Goal: Information Seeking & Learning: Learn about a topic

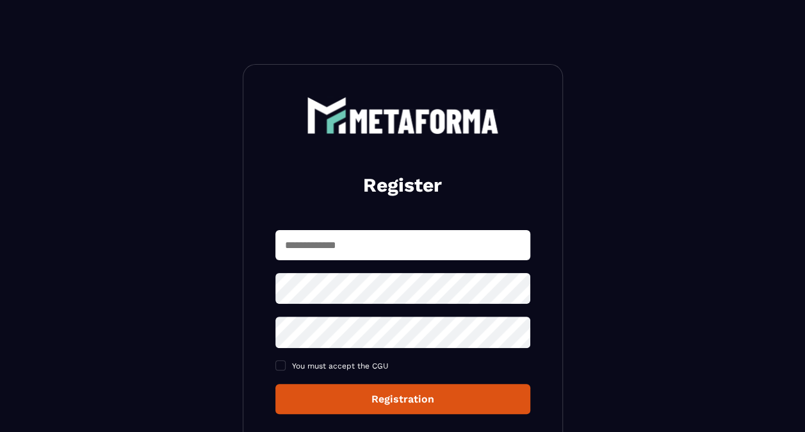
click at [345, 245] on input "text" at bounding box center [403, 245] width 255 height 30
type input "**********"
click at [361, 237] on input "**********" at bounding box center [403, 245] width 255 height 30
drag, startPoint x: 468, startPoint y: 255, endPoint x: 284, endPoint y: 238, distance: 184.0
click at [284, 238] on input "**********" at bounding box center [403, 245] width 255 height 30
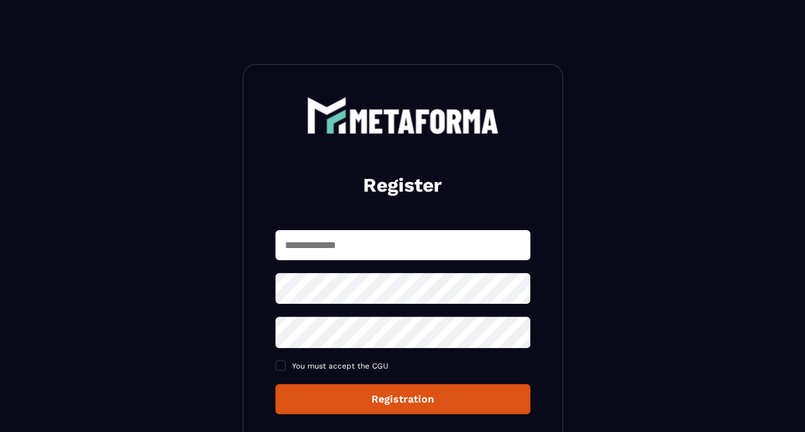
click at [284, 238] on input "text" at bounding box center [403, 245] width 255 height 30
click at [314, 245] on input "text" at bounding box center [403, 245] width 255 height 30
type input "**********"
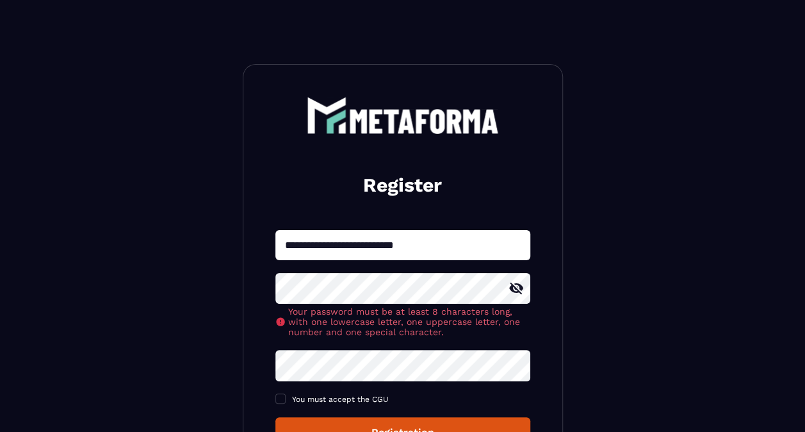
click at [338, 338] on div "**********" at bounding box center [403, 338] width 255 height 217
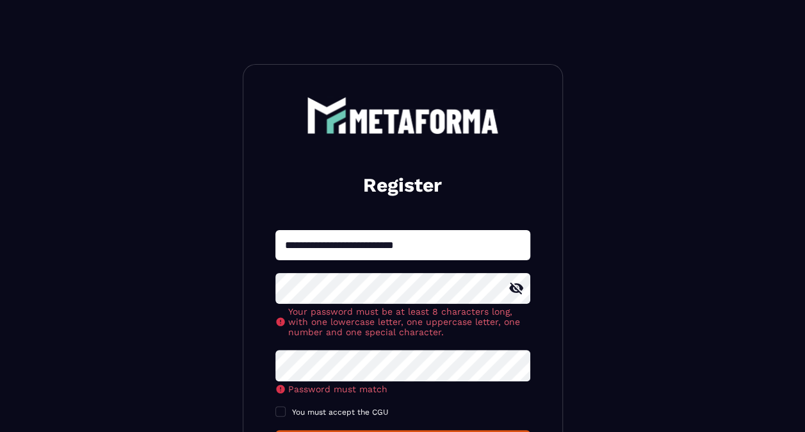
click at [161, 270] on section "**********" at bounding box center [402, 333] width 805 height 666
click at [292, 363] on div "**********" at bounding box center [403, 345] width 255 height 230
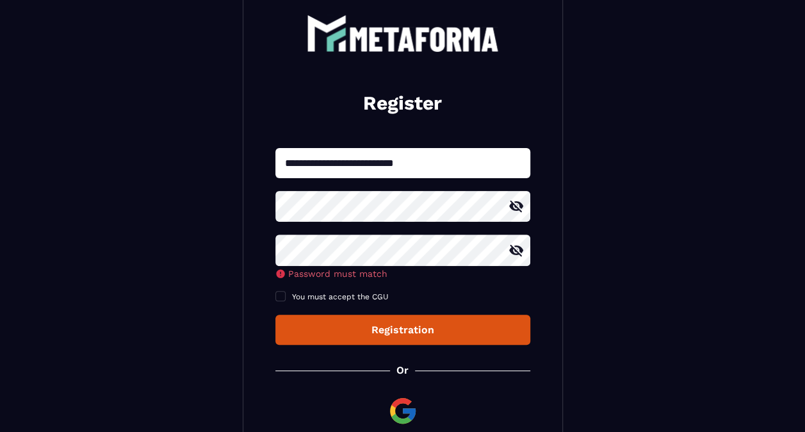
scroll to position [83, 0]
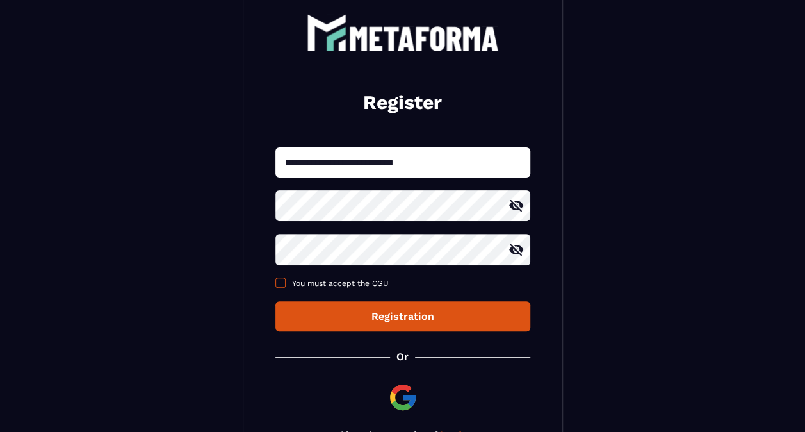
click at [281, 296] on div "**********" at bounding box center [403, 239] width 255 height 184
click at [283, 285] on span at bounding box center [281, 282] width 10 height 10
click at [332, 299] on div "**********" at bounding box center [403, 239] width 255 height 184
click at [391, 333] on div "**********" at bounding box center [403, 227] width 320 height 492
click at [391, 324] on button "Registration" at bounding box center [403, 316] width 255 height 30
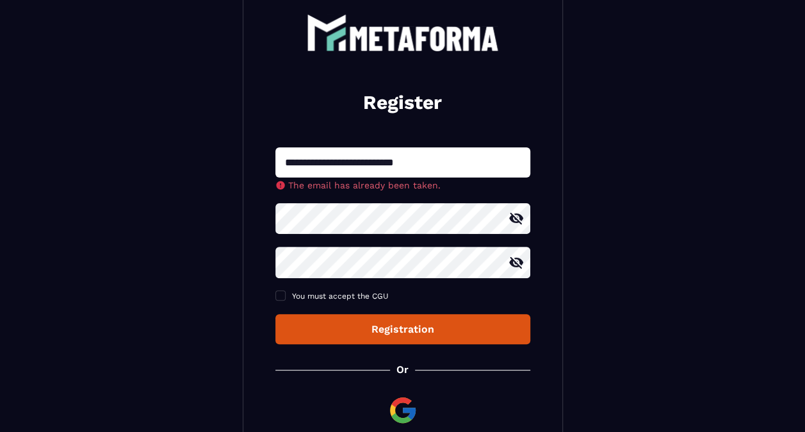
click at [391, 324] on div "Registration" at bounding box center [403, 329] width 235 height 12
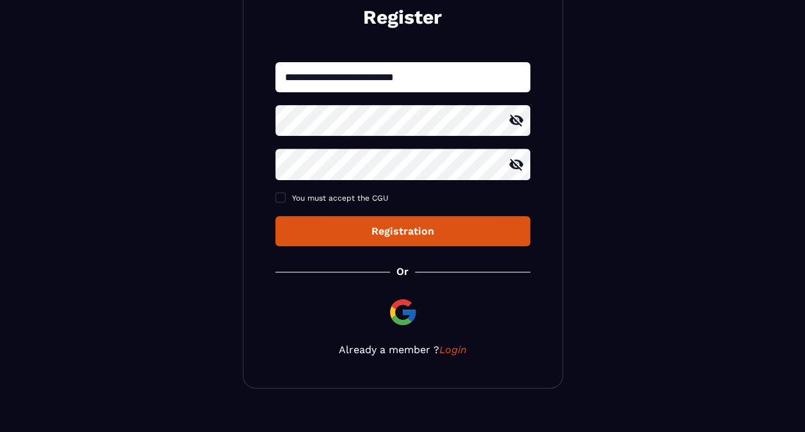
scroll to position [188, 0]
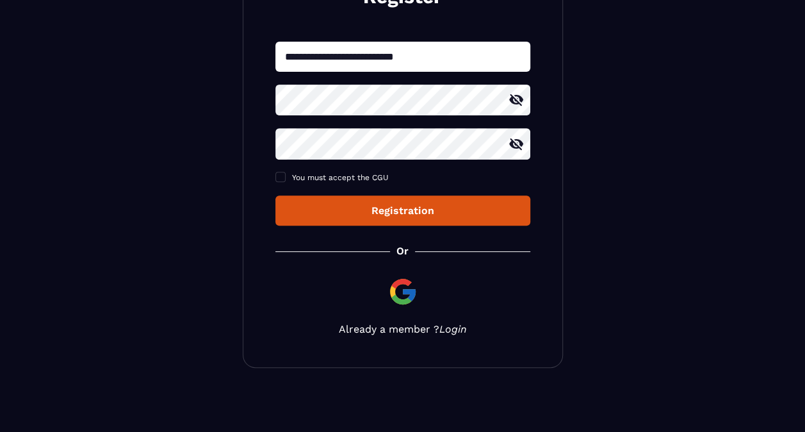
click at [455, 331] on link "Login" at bounding box center [454, 329] width 28 height 12
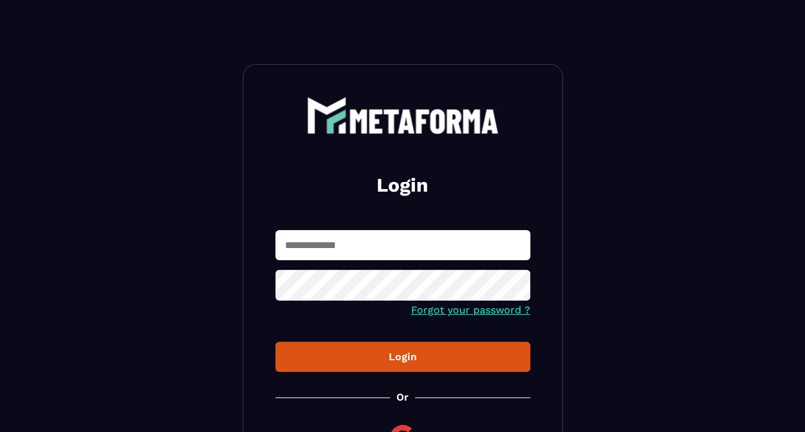
click at [361, 242] on input "text" at bounding box center [403, 245] width 255 height 30
type input "**********"
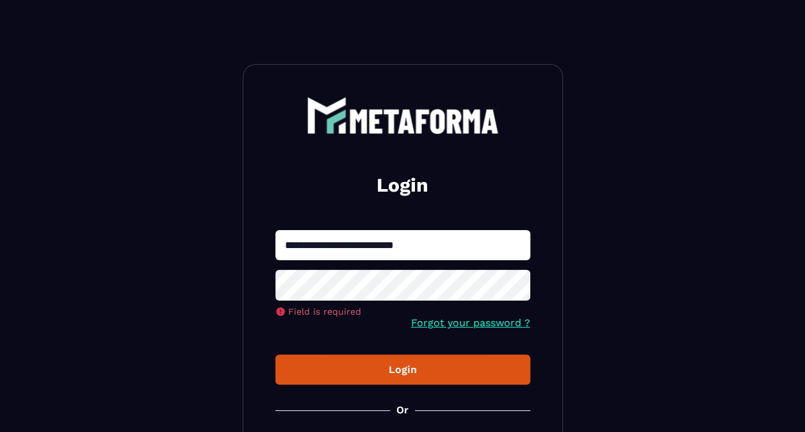
click at [459, 311] on form "**********" at bounding box center [403, 307] width 255 height 155
click at [431, 329] on link "Forgot your password ?" at bounding box center [470, 323] width 119 height 12
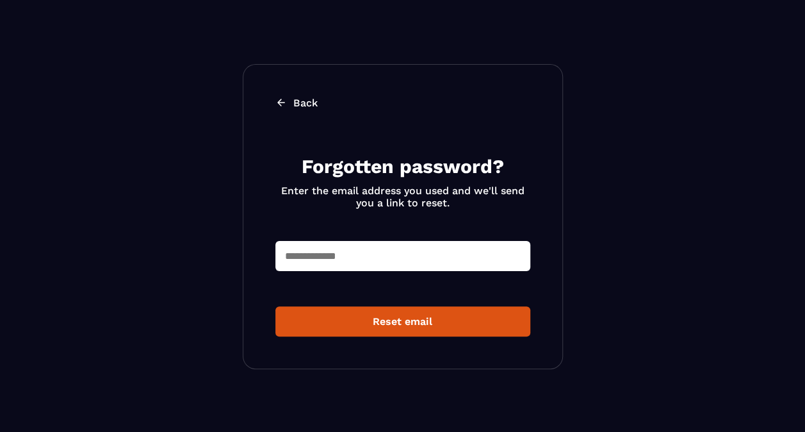
click at [340, 254] on input "text" at bounding box center [403, 256] width 255 height 30
type input "**********"
click at [400, 323] on div "Reset email" at bounding box center [403, 321] width 235 height 12
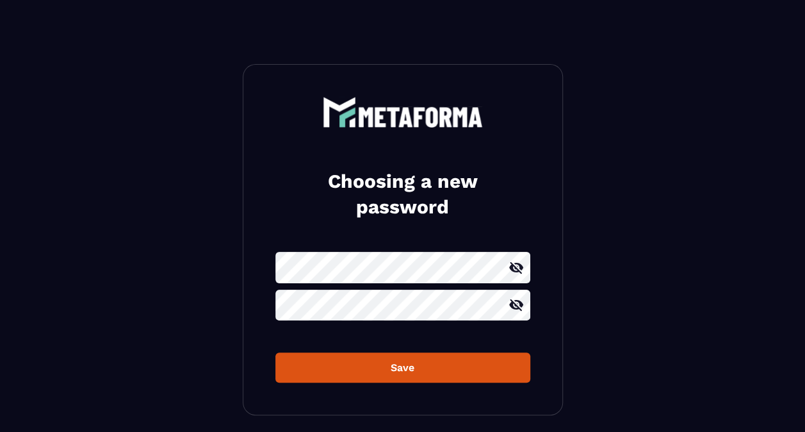
click at [391, 370] on div "Save" at bounding box center [403, 367] width 235 height 12
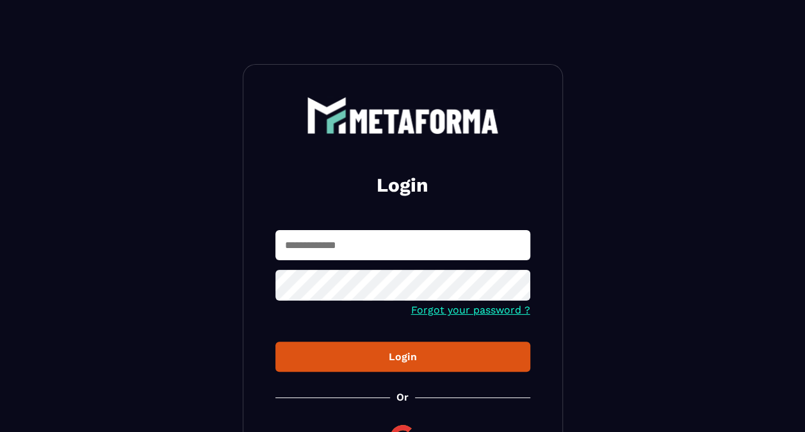
type input "**********"
click at [402, 349] on button "Login" at bounding box center [403, 357] width 255 height 30
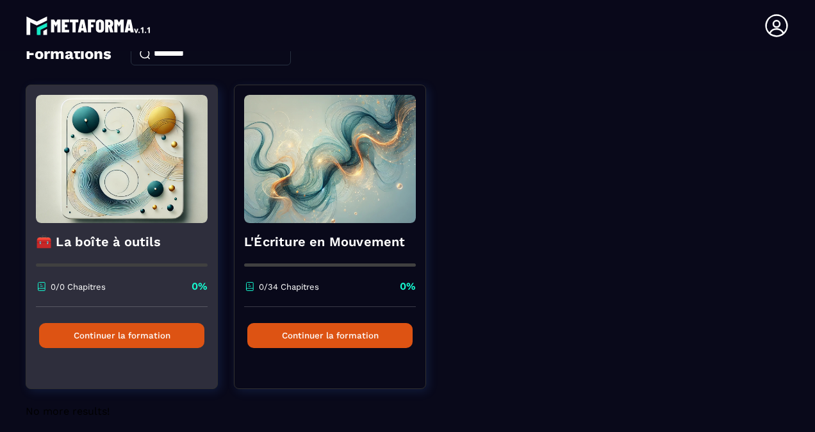
scroll to position [74, 0]
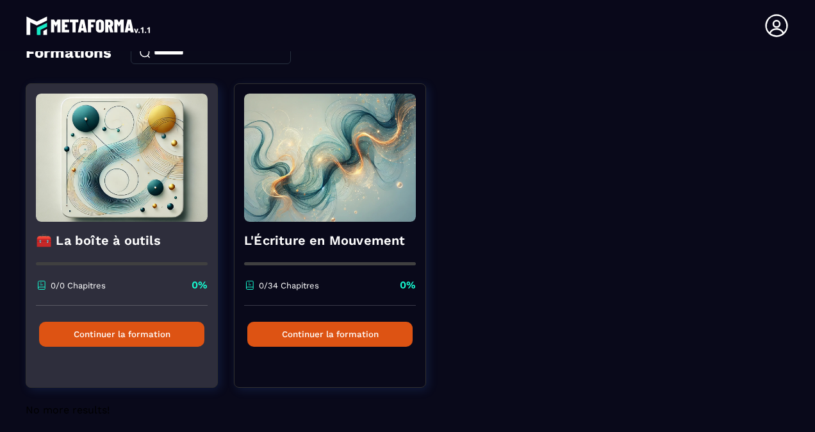
click at [105, 191] on img at bounding box center [122, 158] width 172 height 128
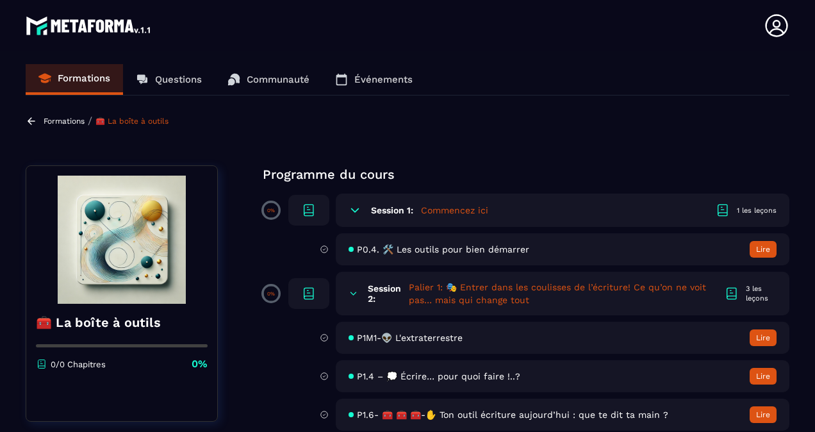
scroll to position [12, 0]
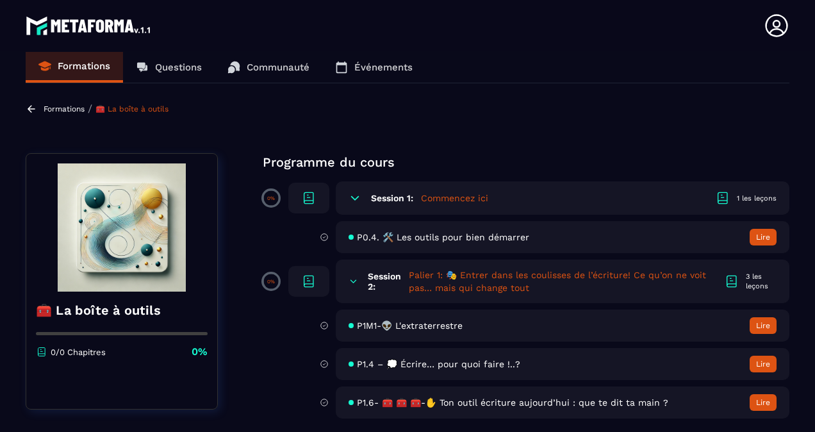
click at [457, 195] on h5 "Commencez ici" at bounding box center [454, 198] width 67 height 13
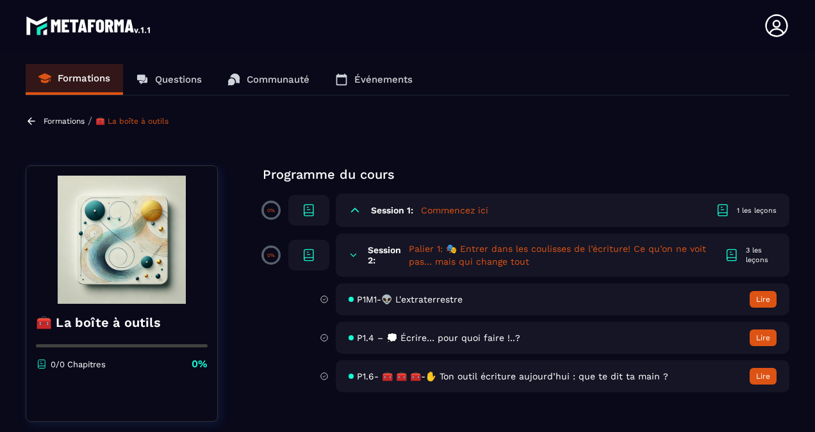
click at [369, 206] on div "Session 1: Commencez ici 1 les leçons" at bounding box center [563, 210] width 454 height 33
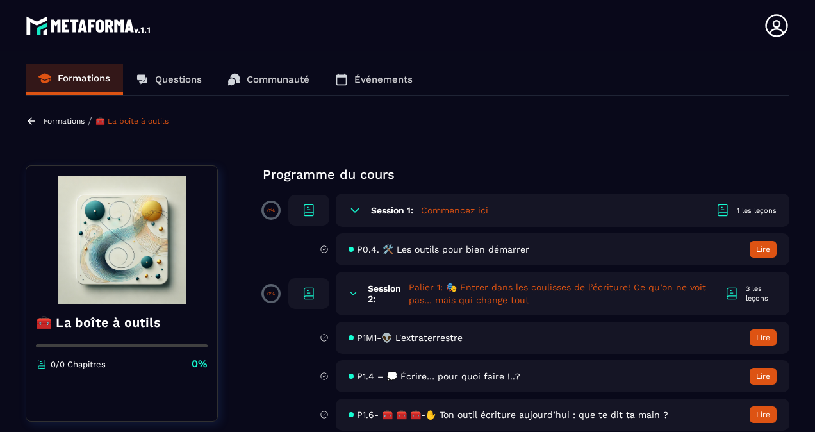
click at [727, 210] on icon at bounding box center [722, 209] width 9 height 10
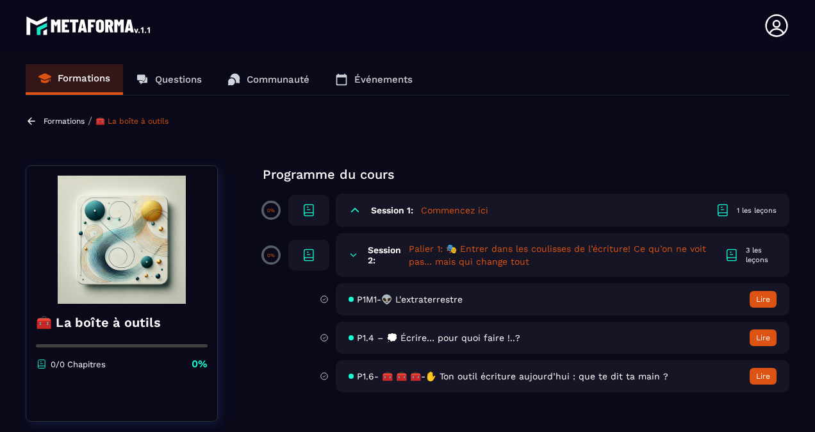
click at [727, 210] on icon at bounding box center [722, 209] width 9 height 10
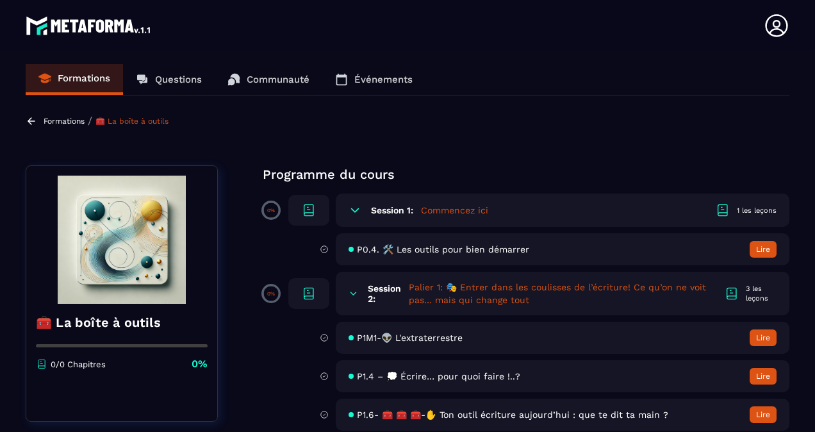
scroll to position [12, 0]
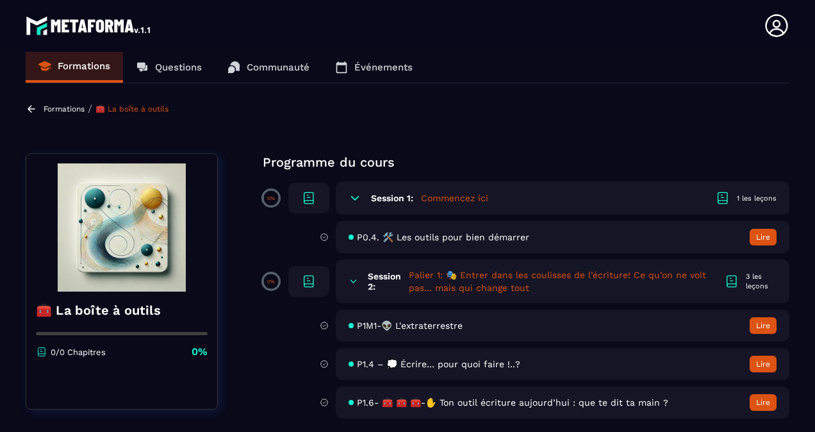
click at [464, 234] on span "P0.4. 🛠️ Les outils pour bien démarrer" at bounding box center [443, 237] width 172 height 10
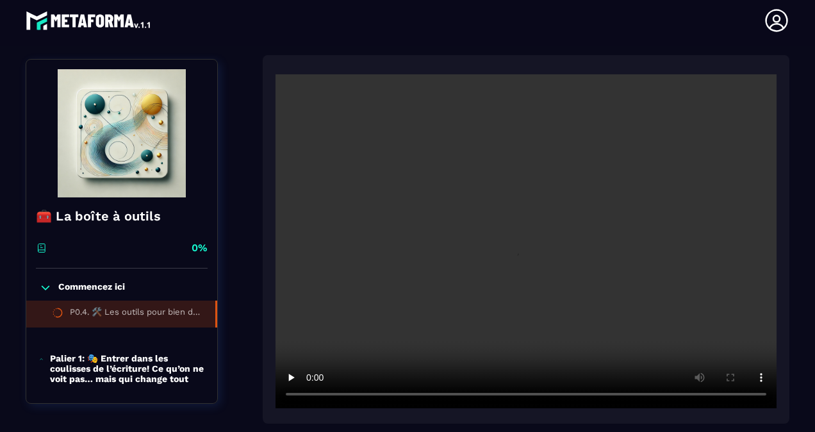
scroll to position [195, 0]
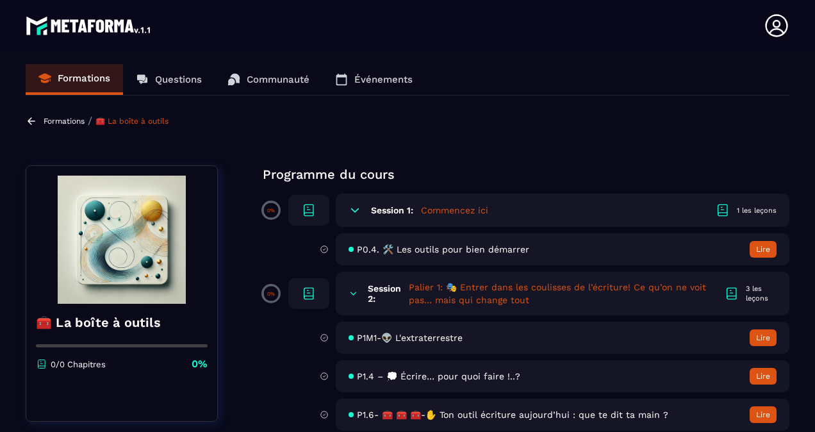
scroll to position [12, 0]
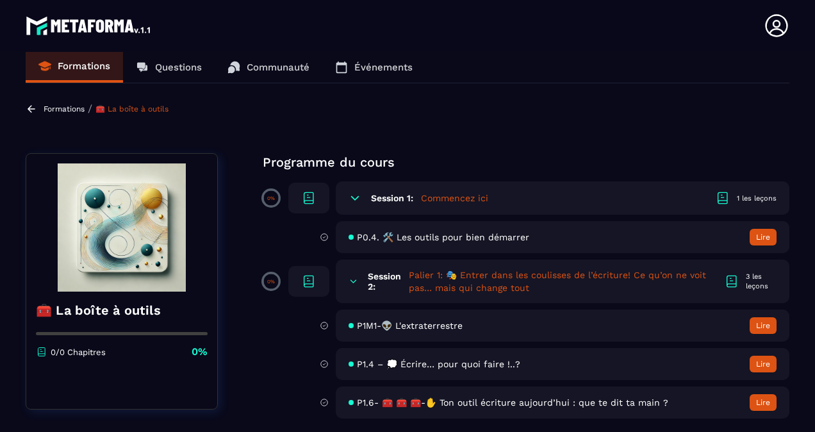
click at [129, 255] on img at bounding box center [122, 227] width 172 height 128
click at [185, 68] on p "Questions" at bounding box center [178, 68] width 47 height 12
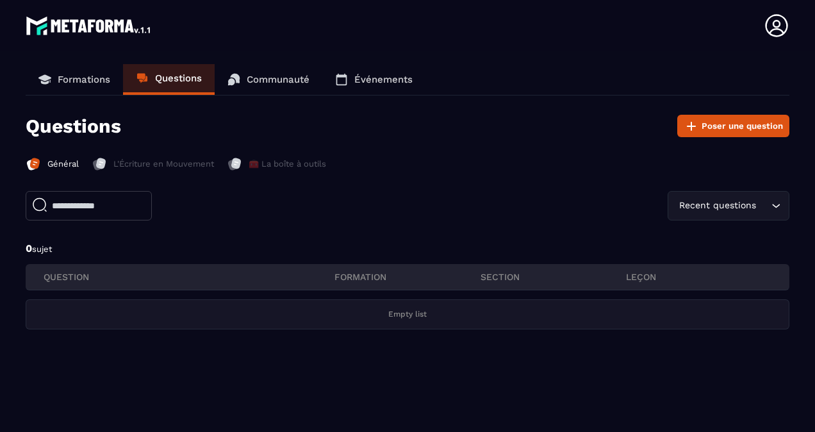
click at [273, 81] on p "Communauté" at bounding box center [278, 80] width 63 height 12
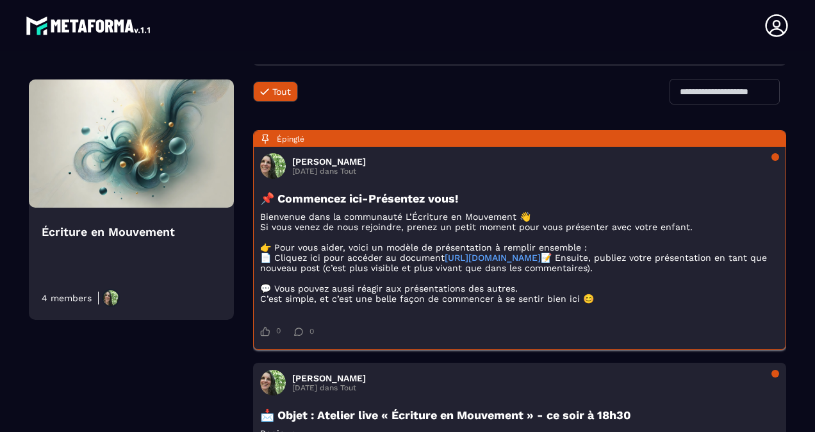
scroll to position [151, 0]
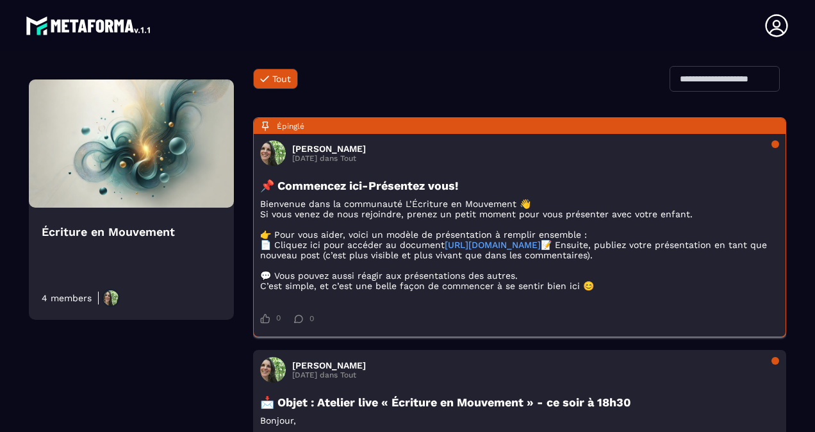
click at [385, 254] on p "Bienvenue dans la communauté L’Écriture en Mouvement 👋 Si vous venez de nous re…" at bounding box center [519, 245] width 519 height 92
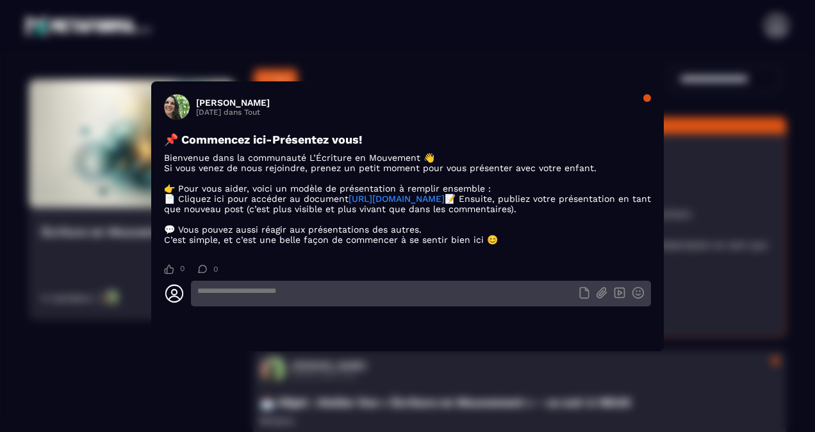
click at [349, 194] on link "https://docs.google.com/document/d/1E5uC4kQ7THC3-aVrSTCt7ENVCUOrLMMkPPWlDI3aYFI…" at bounding box center [397, 199] width 96 height 10
click at [645, 94] on div "Modal window" at bounding box center [647, 98] width 8 height 8
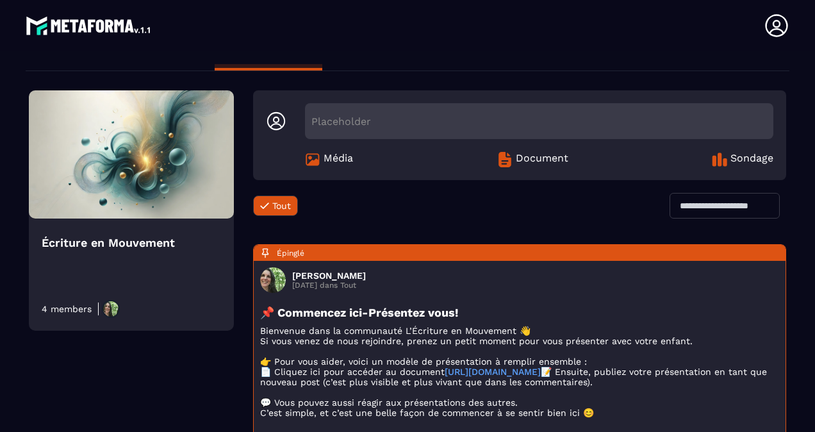
scroll to position [0, 0]
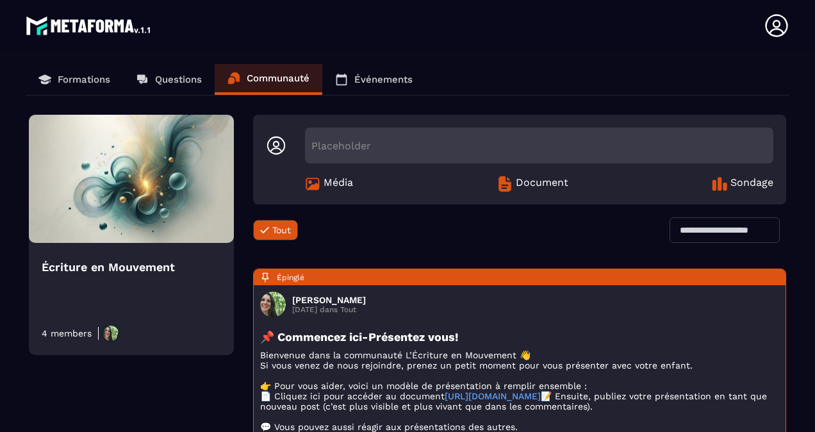
click at [367, 73] on link "Événements" at bounding box center [373, 79] width 103 height 31
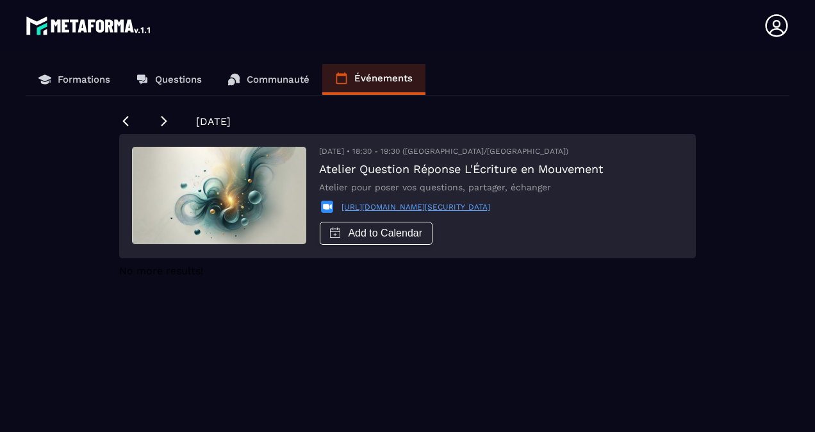
click at [170, 86] on link "Questions" at bounding box center [169, 79] width 92 height 31
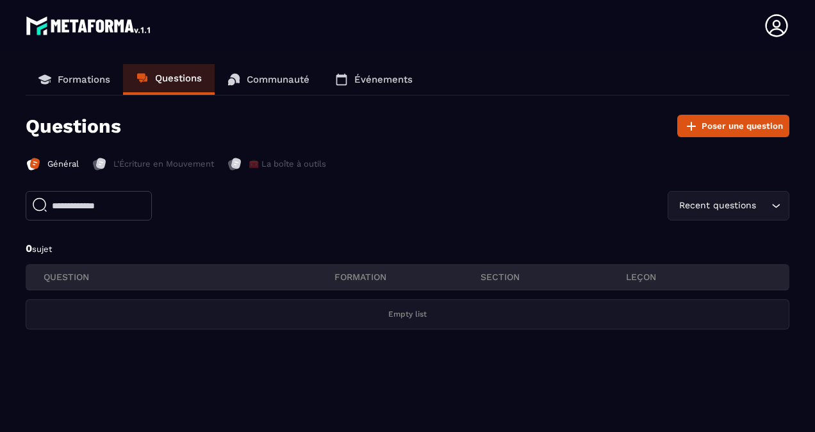
click at [68, 160] on p "Général" at bounding box center [62, 164] width 31 height 12
click at [147, 154] on div "Questions Poser une question Général L'Écriture en Mouvement 🧰 La boîte à outil…" at bounding box center [408, 226] width 764 height 223
click at [83, 85] on p "Formations" at bounding box center [84, 80] width 53 height 12
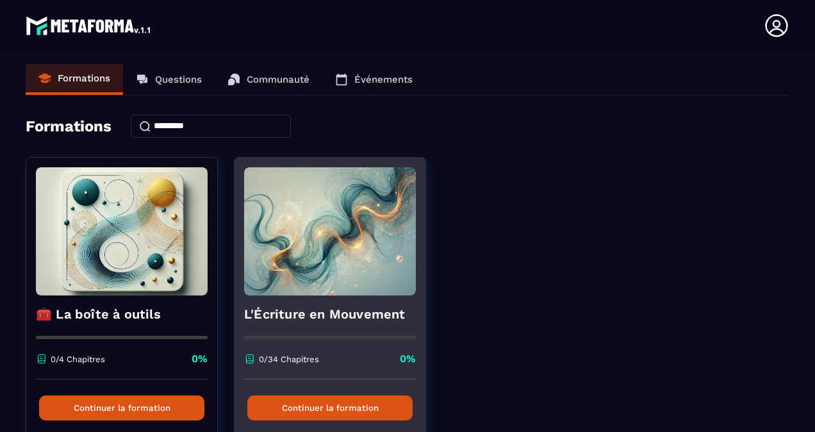
click at [299, 258] on img at bounding box center [330, 231] width 172 height 128
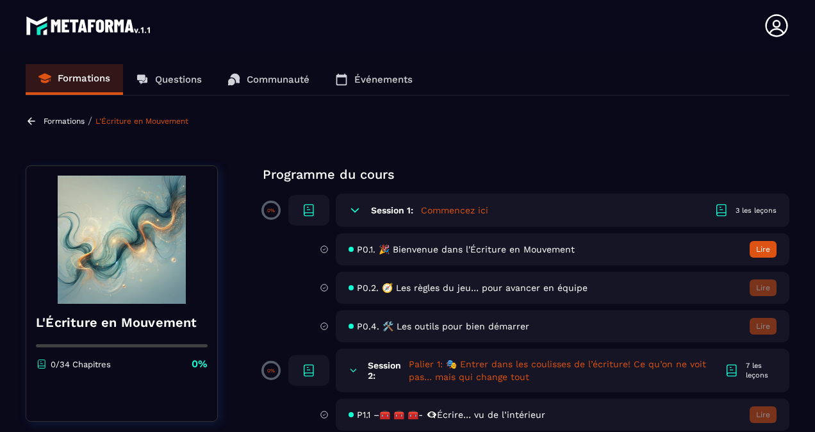
click at [38, 118] on link at bounding box center [33, 121] width 15 height 12
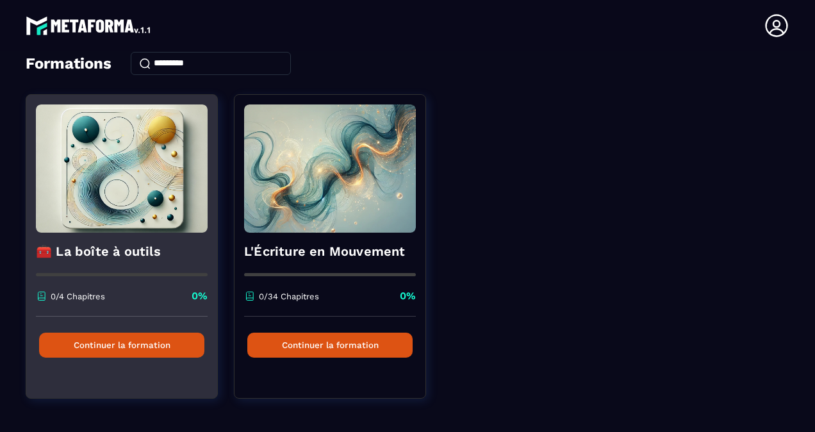
scroll to position [63, 0]
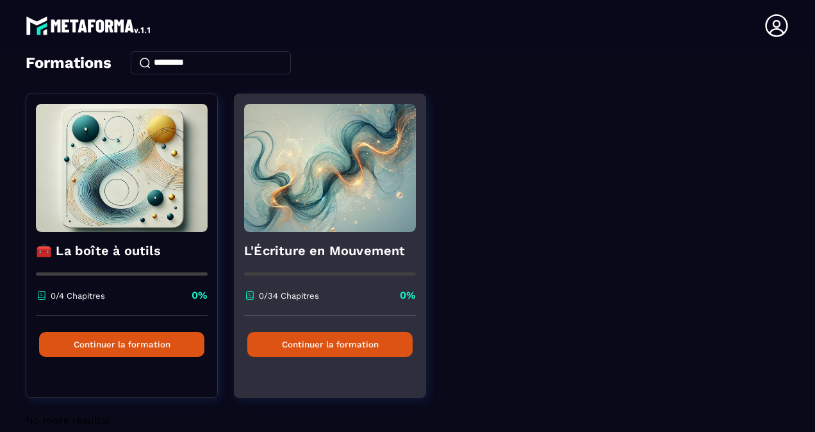
click at [301, 220] on img at bounding box center [330, 168] width 172 height 128
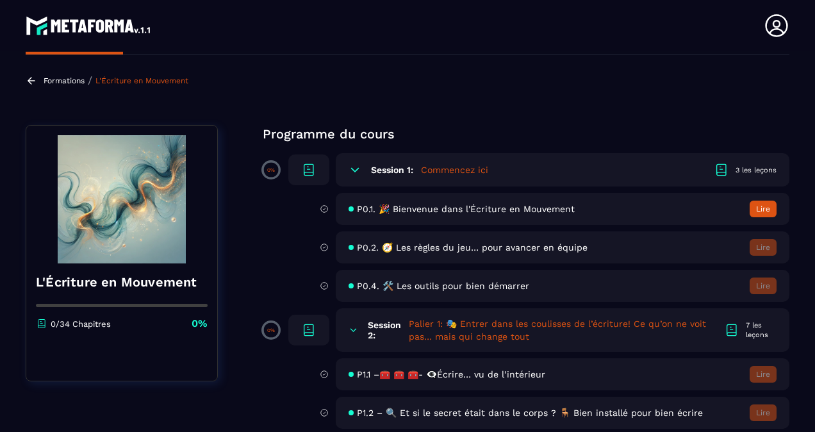
scroll to position [70, 0]
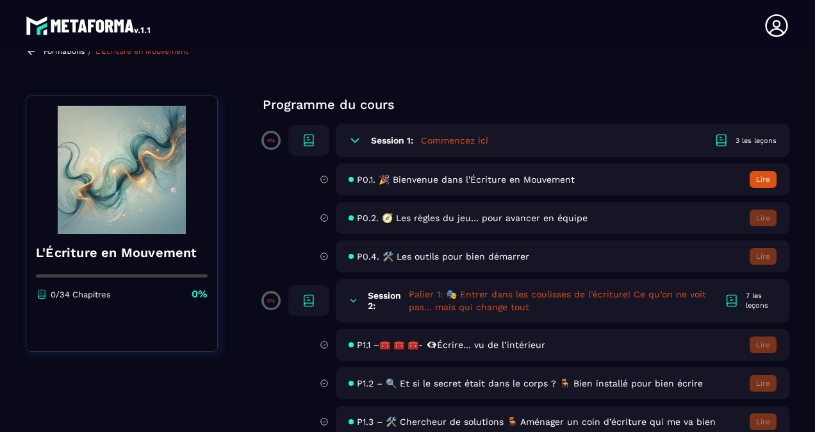
click at [759, 185] on button "Lire" at bounding box center [763, 179] width 27 height 17
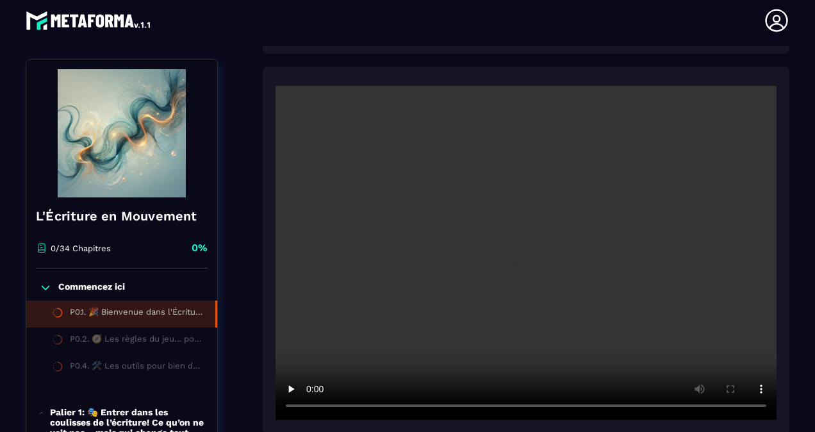
scroll to position [201, 0]
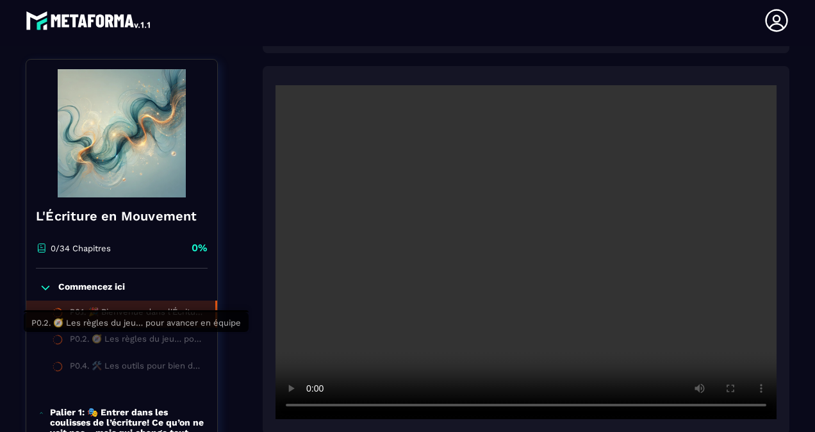
click at [151, 342] on div "P0.2. 🧭 Les règles du jeu… pour avancer en équipe" at bounding box center [137, 341] width 135 height 14
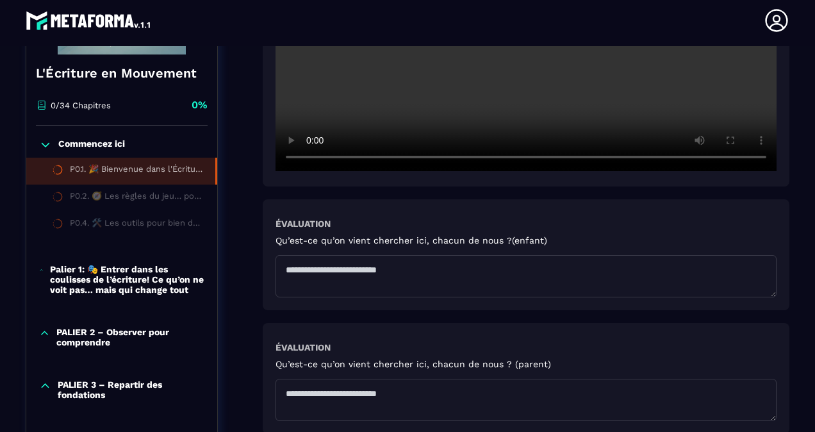
scroll to position [450, 0]
click at [329, 276] on textarea at bounding box center [526, 275] width 501 height 42
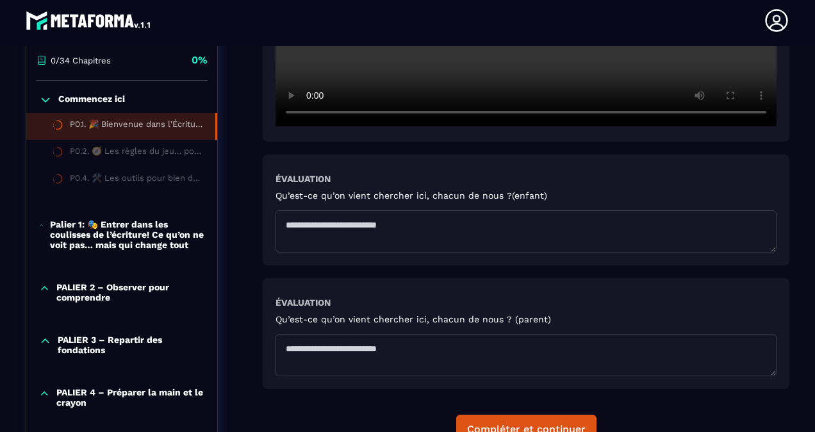
click at [327, 358] on textarea at bounding box center [526, 355] width 501 height 42
click at [365, 348] on textarea "**********" at bounding box center [526, 355] width 501 height 42
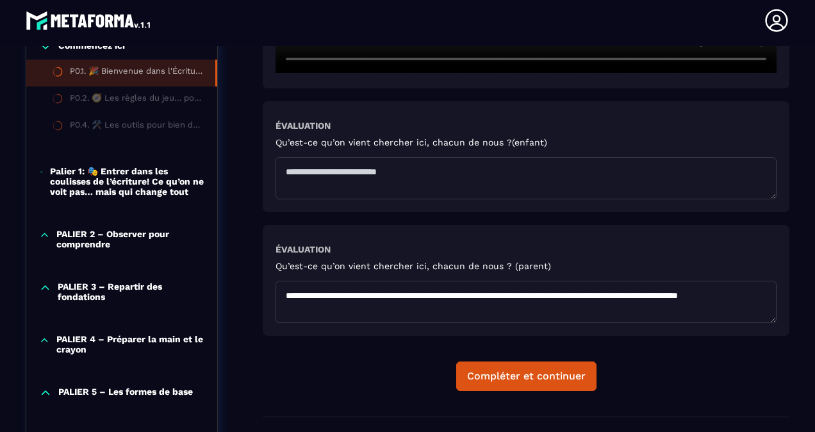
scroll to position [537, 0]
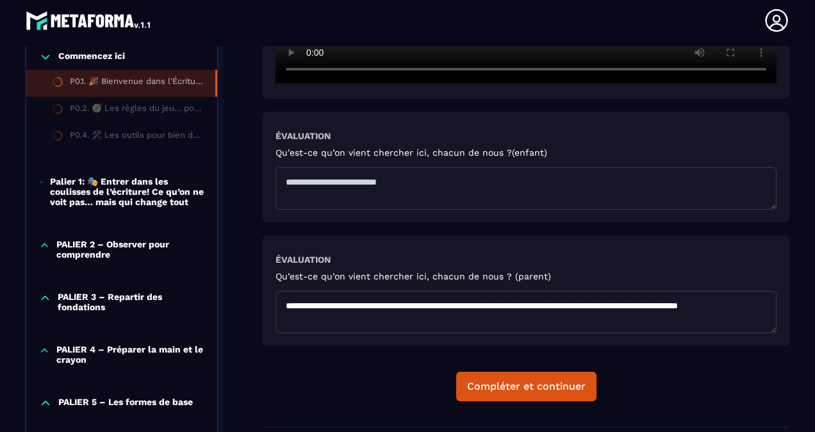
type textarea "**********"
click at [367, 195] on textarea at bounding box center [526, 188] width 501 height 42
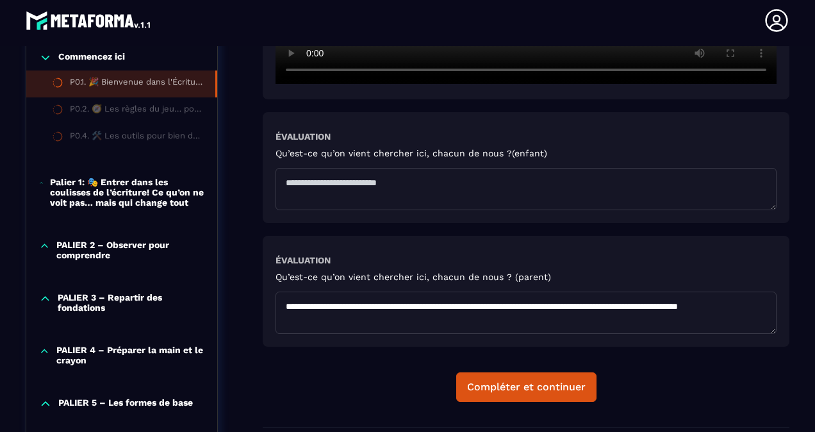
scroll to position [534, 0]
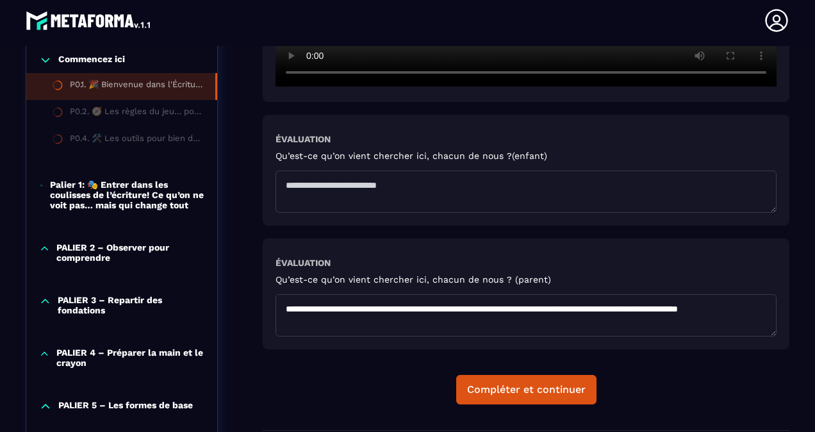
drag, startPoint x: 73, startPoint y: 28, endPoint x: 269, endPoint y: 24, distance: 196.1
click at [269, 24] on header "Camille MASSEY camille.massey.pro@gmail.com Formations Questions Communauté Évé…" at bounding box center [407, 20] width 815 height 51
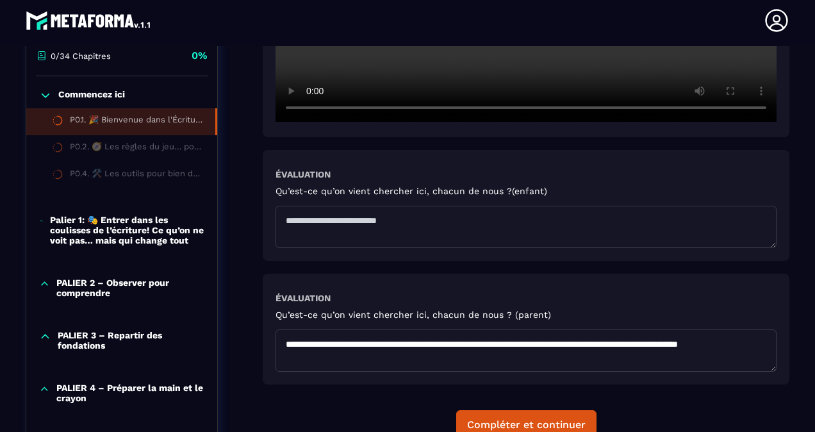
scroll to position [499, 0]
drag, startPoint x: 341, startPoint y: 360, endPoint x: 268, endPoint y: 340, distance: 75.7
click at [268, 340] on div "**********" at bounding box center [526, 328] width 527 height 111
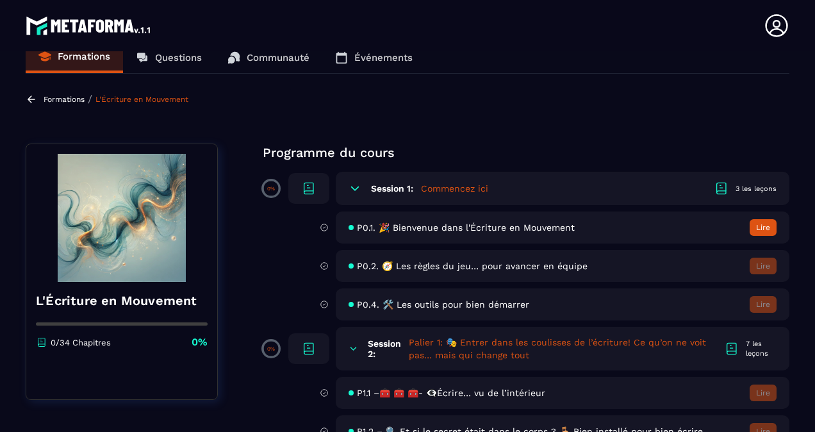
scroll to position [21, 0]
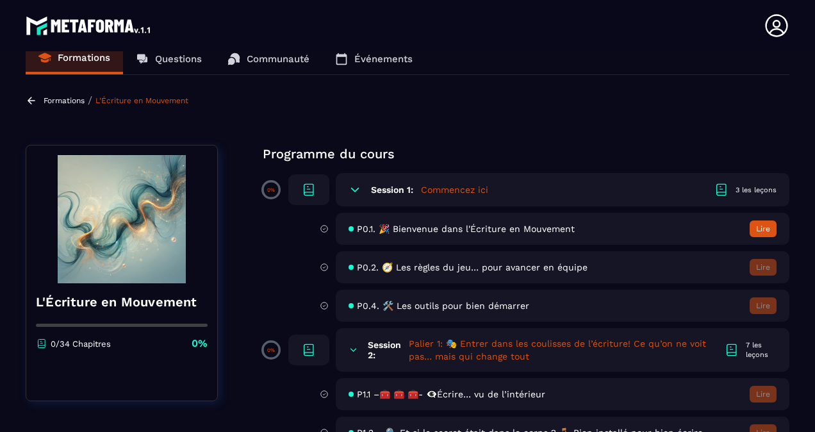
click at [60, 101] on p "Formations" at bounding box center [64, 100] width 41 height 9
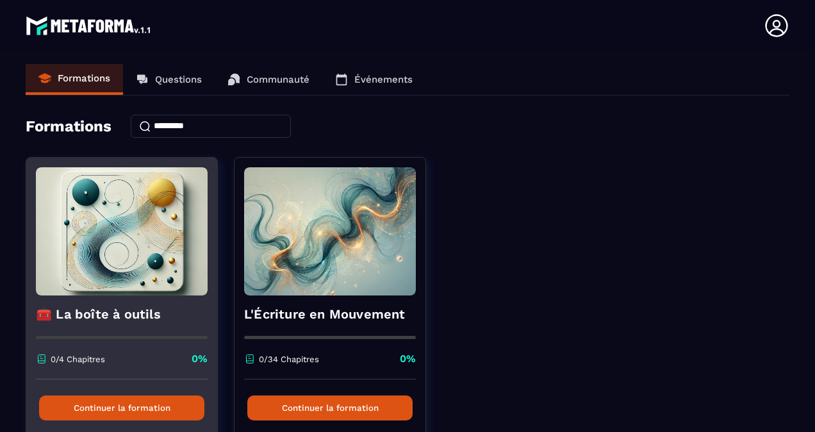
click at [107, 213] on img at bounding box center [122, 231] width 172 height 128
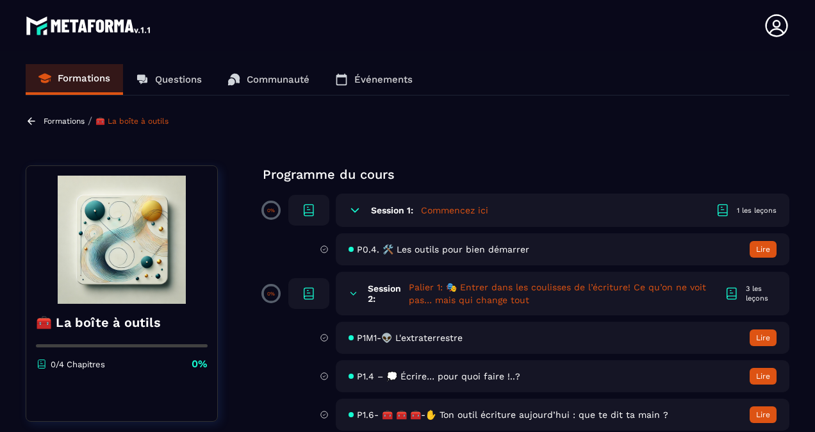
scroll to position [12, 0]
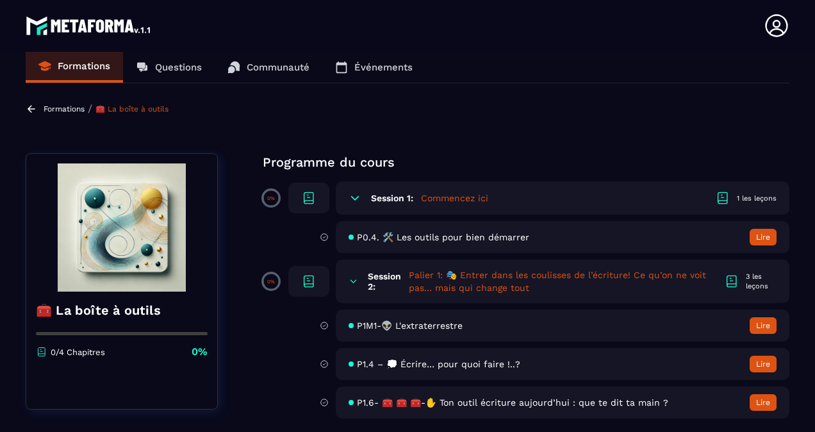
click at [275, 64] on p "Communauté" at bounding box center [278, 68] width 63 height 12
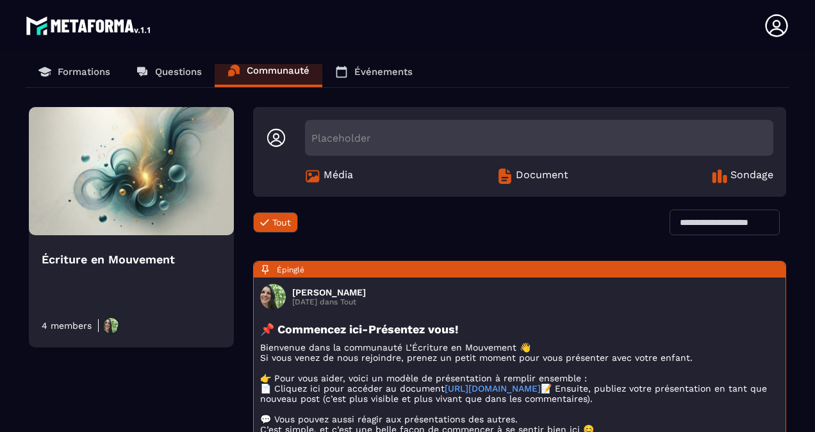
scroll to position [3, 0]
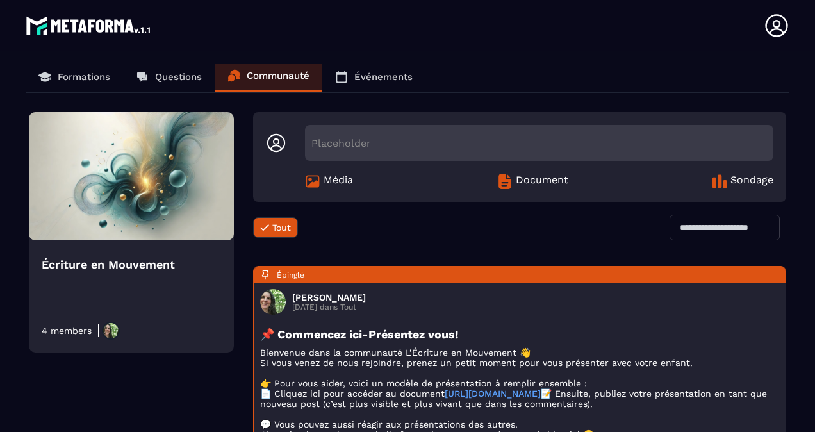
click at [522, 178] on span "Document" at bounding box center [542, 181] width 53 height 15
click at [343, 180] on span "Média" at bounding box center [338, 181] width 29 height 15
click at [741, 177] on span "Sondage" at bounding box center [751, 181] width 43 height 15
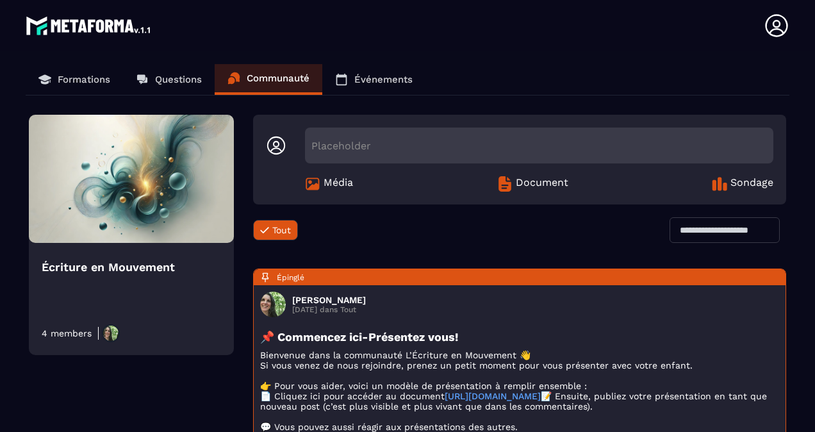
click at [368, 82] on p "Événements" at bounding box center [383, 80] width 58 height 12
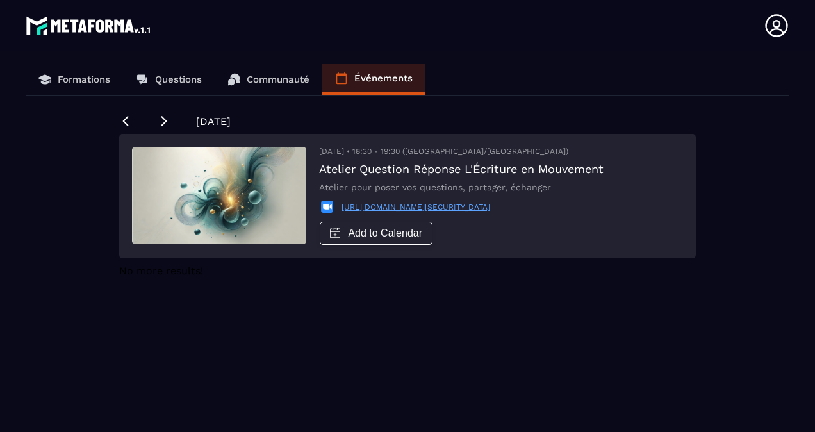
click at [198, 187] on img at bounding box center [219, 195] width 174 height 97
click at [166, 80] on p "Questions" at bounding box center [178, 80] width 47 height 12
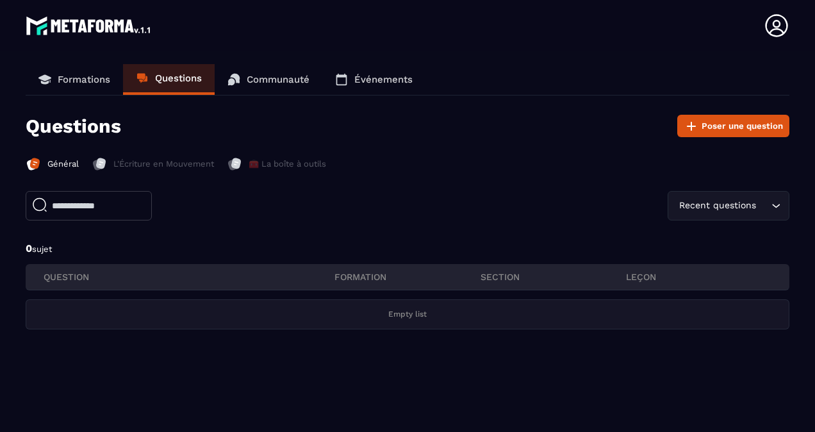
click at [98, 282] on p "QUESTION" at bounding box center [189, 277] width 291 height 12
click at [44, 251] on span "sujet" at bounding box center [42, 249] width 20 height 10
click at [147, 163] on p "L'Écriture en Mouvement" at bounding box center [163, 164] width 101 height 12
click at [63, 163] on p "Général" at bounding box center [62, 164] width 31 height 12
click at [149, 158] on p "L'Écriture en Mouvement" at bounding box center [163, 164] width 101 height 12
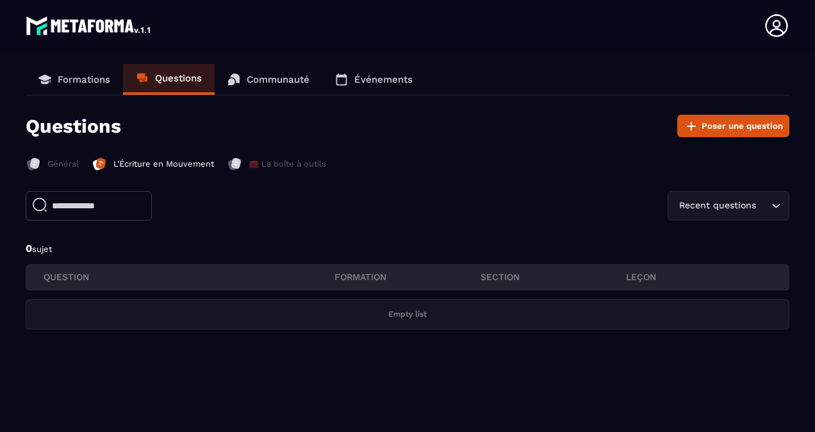
click at [73, 77] on p "Formations" at bounding box center [84, 80] width 53 height 12
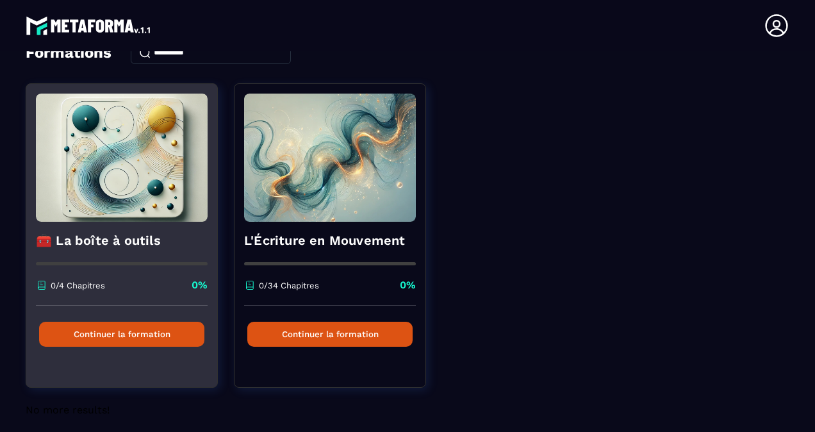
scroll to position [82, 0]
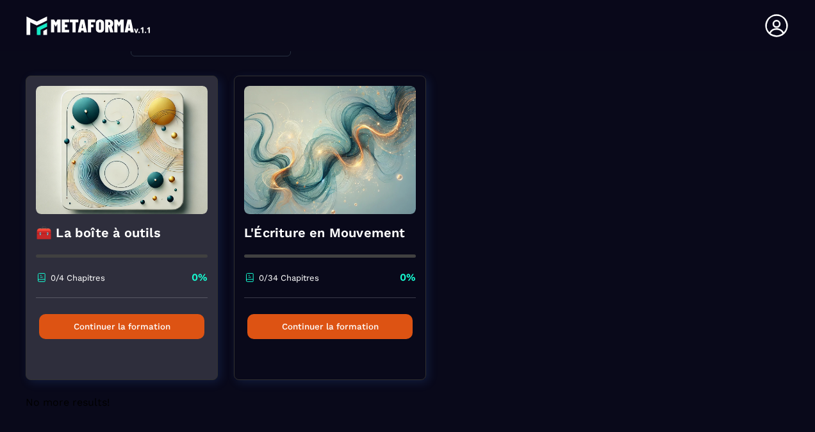
click at [99, 165] on img at bounding box center [122, 150] width 172 height 128
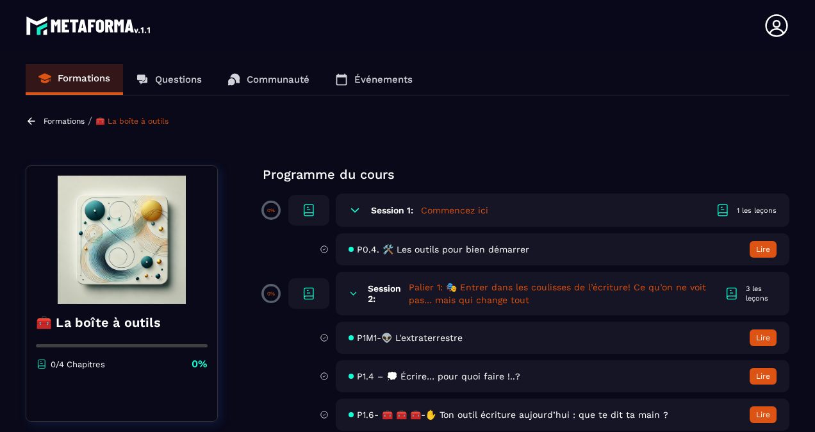
scroll to position [12, 0]
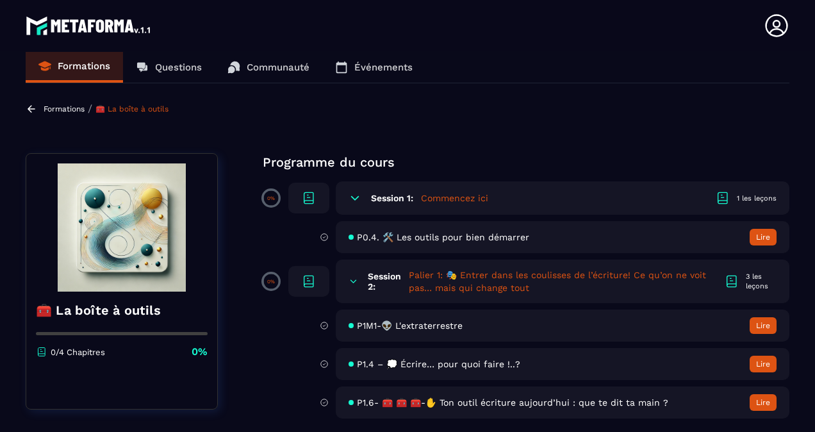
click at [50, 111] on p "Formations" at bounding box center [64, 108] width 41 height 9
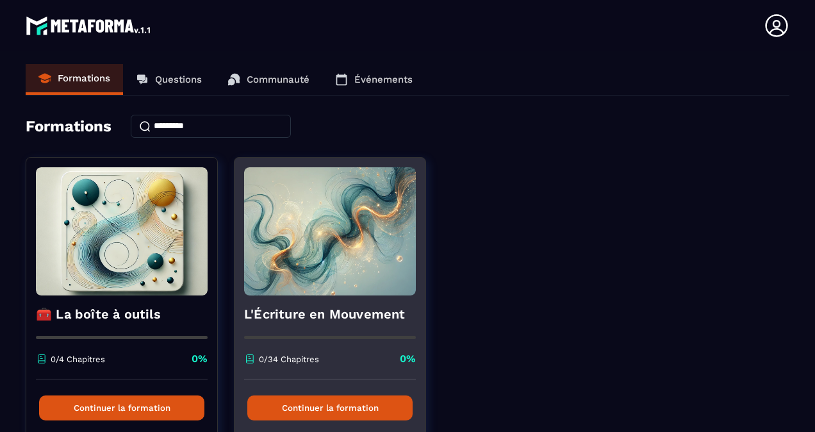
click at [313, 241] on img at bounding box center [330, 231] width 172 height 128
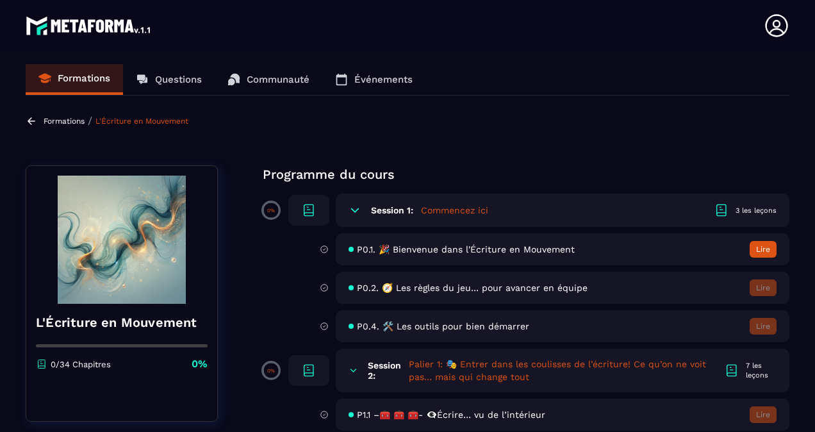
scroll to position [31, 0]
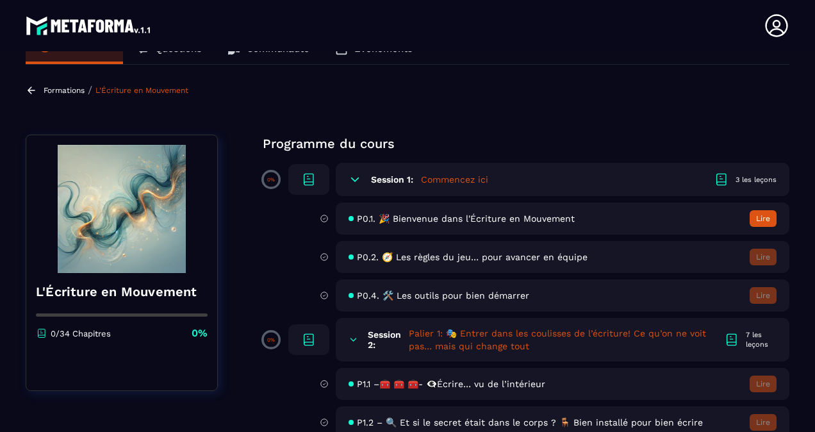
click at [455, 260] on span "P0.2. 🧭 Les règles du jeu… pour avancer en équipe" at bounding box center [472, 257] width 231 height 10
click at [525, 218] on span "P0.1. 🎉 Bienvenue dans l'Écriture en Mouvement" at bounding box center [466, 218] width 218 height 10
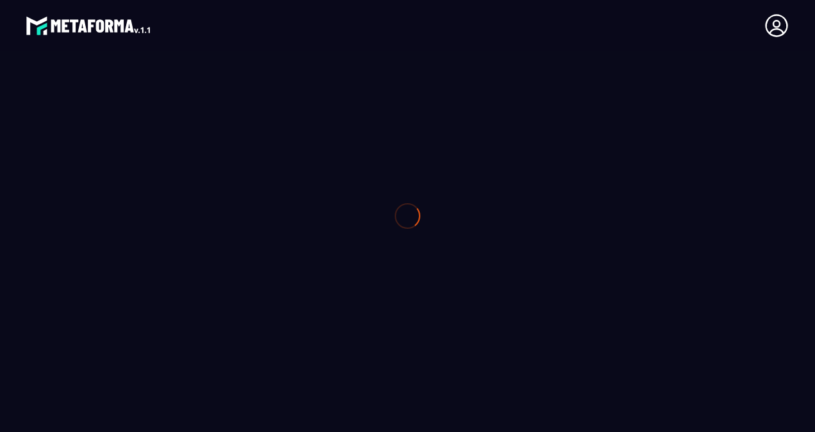
type textarea "**********"
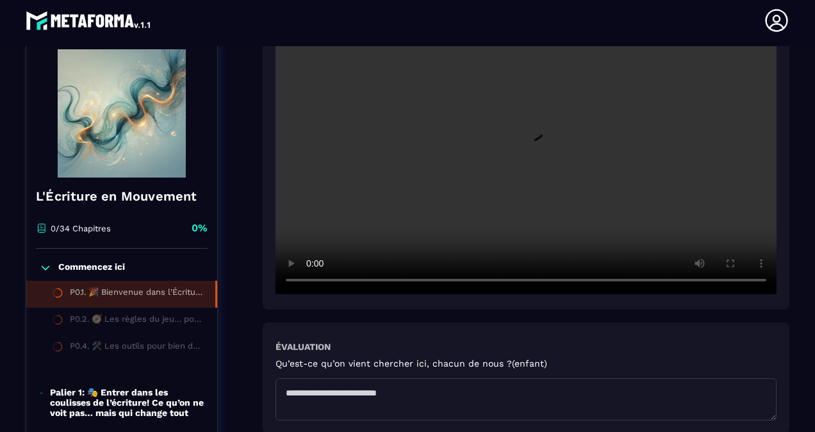
scroll to position [322, 0]
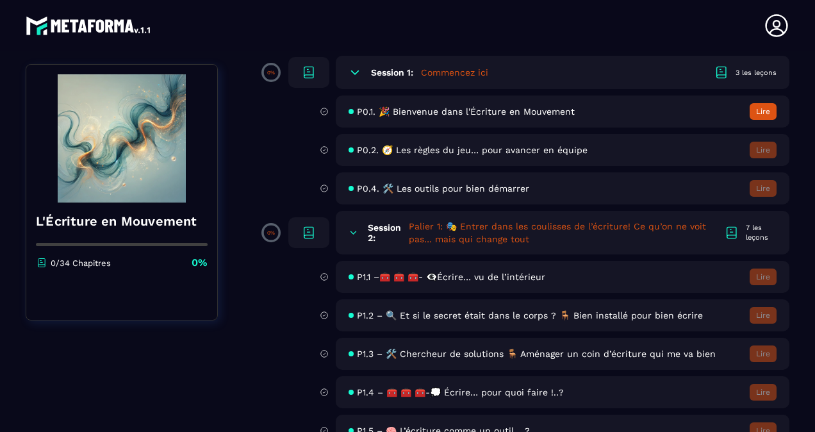
scroll to position [93, 0]
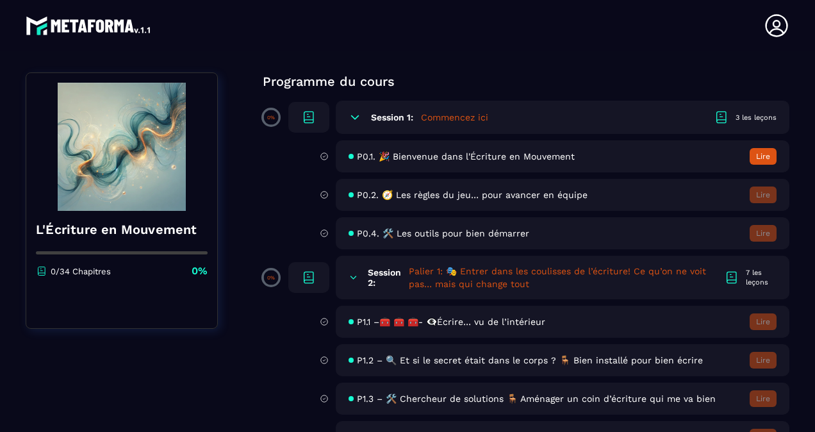
click at [539, 158] on span "P0.1. 🎉 Bienvenue dans l'Écriture en Mouvement" at bounding box center [466, 156] width 218 height 10
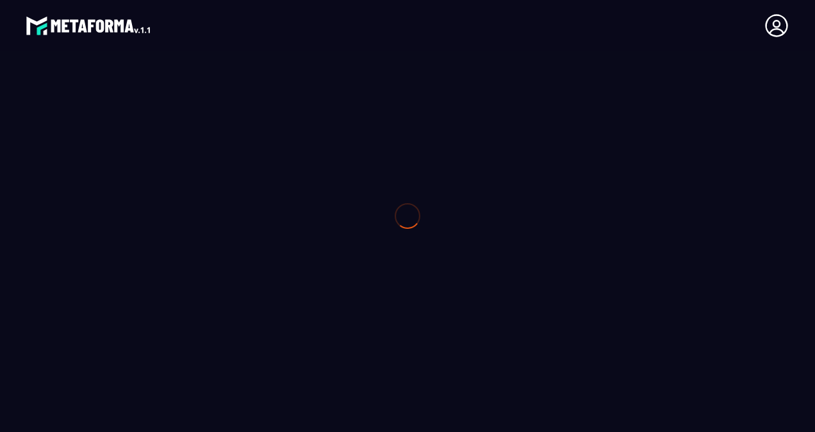
type textarea "**********"
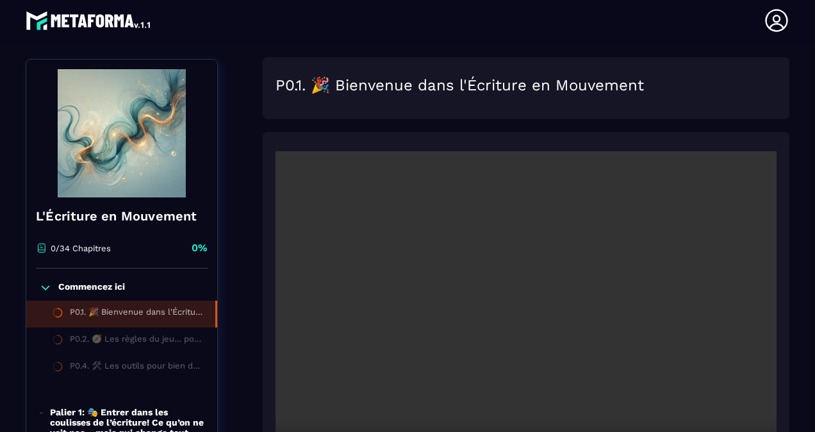
scroll to position [139, 0]
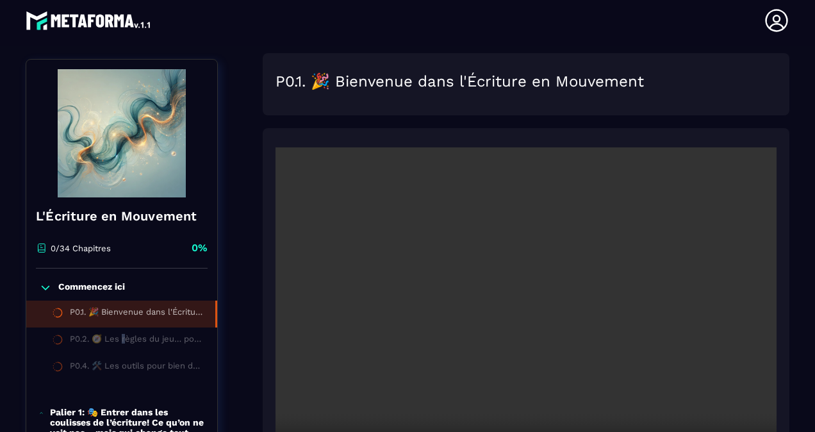
drag, startPoint x: 122, startPoint y: 351, endPoint x: 126, endPoint y: 342, distance: 10.1
click at [126, 342] on li "P0.2. 🧭 Les règles du jeu… pour avancer en équipe" at bounding box center [121, 340] width 191 height 27
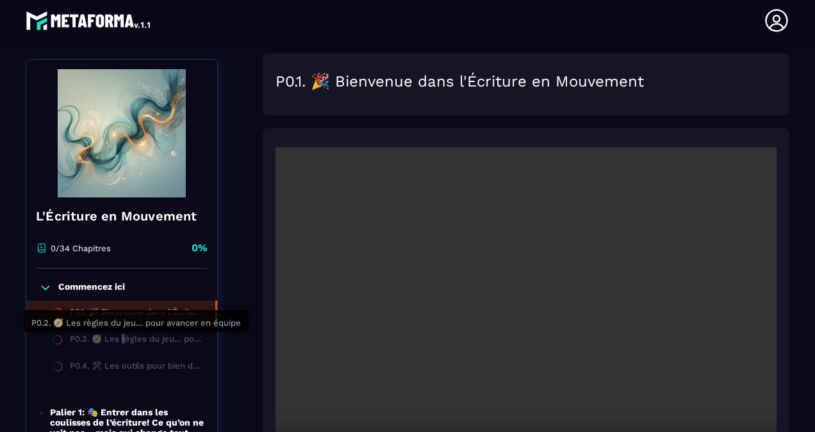
click at [126, 342] on div "P0.2. 🧭 Les règles du jeu… pour avancer en équipe" at bounding box center [137, 341] width 135 height 14
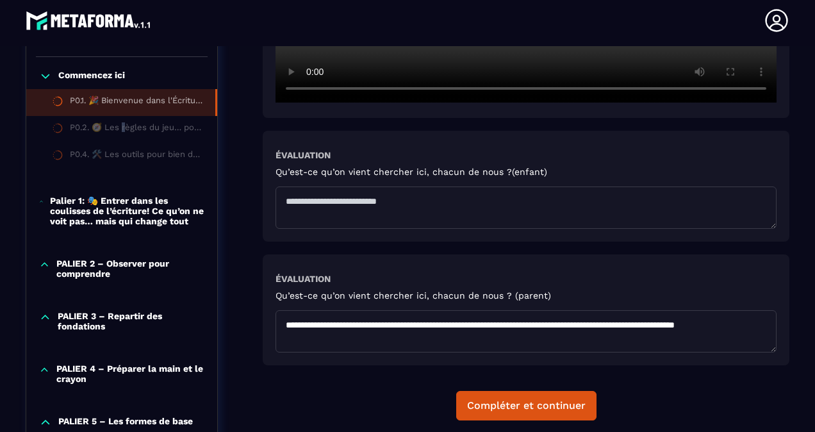
scroll to position [511, 0]
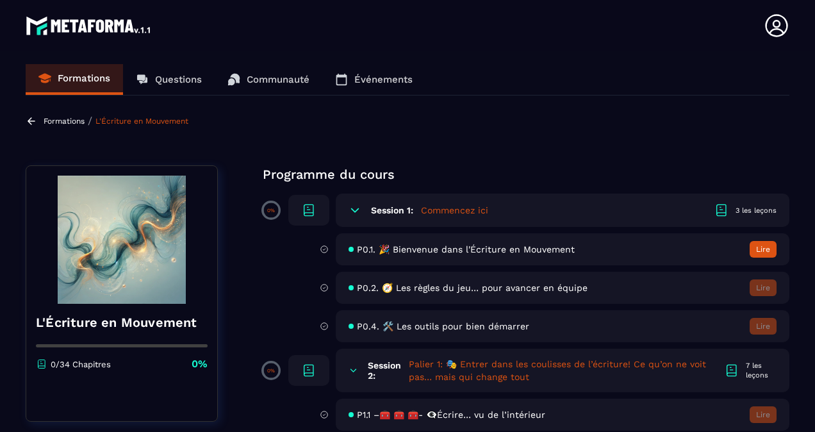
click at [428, 288] on span "P0.2. 🧭 Les règles du jeu… pour avancer en équipe" at bounding box center [472, 288] width 231 height 10
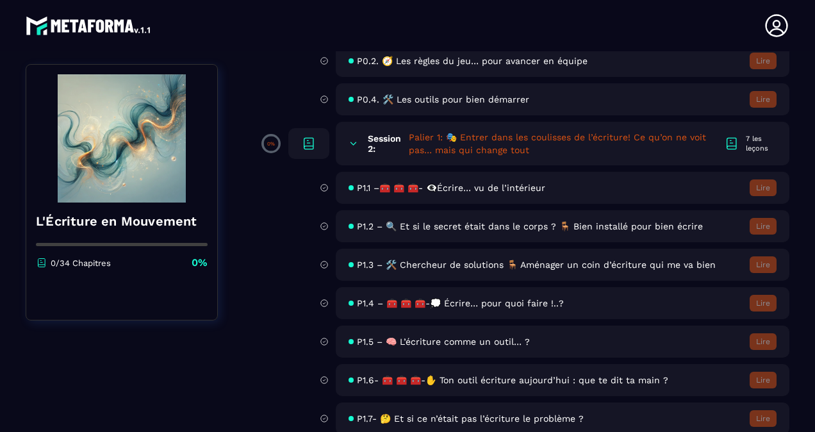
scroll to position [227, 0]
click at [479, 146] on h5 "Palier 1: 🎭 Entrer dans les coulisses de l’écriture! Ce qu’on ne voit pas… mais…" at bounding box center [566, 143] width 315 height 26
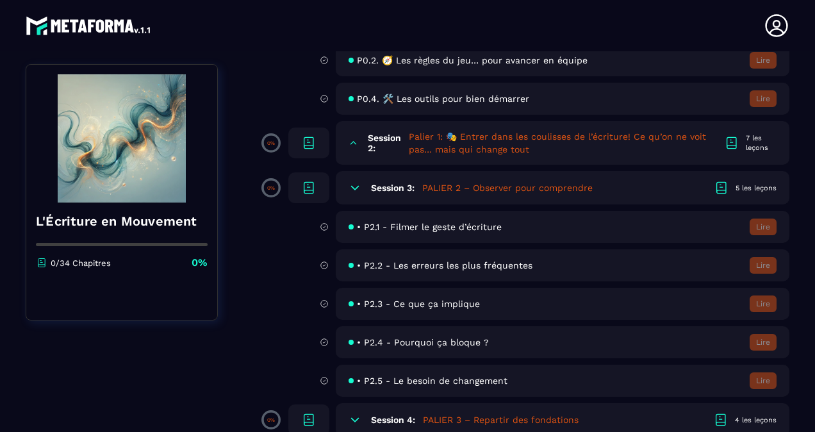
click at [479, 146] on h5 "Palier 1: 🎭 Entrer dans les coulisses de l’écriture! Ce qu’on ne voit pas… mais…" at bounding box center [566, 143] width 315 height 26
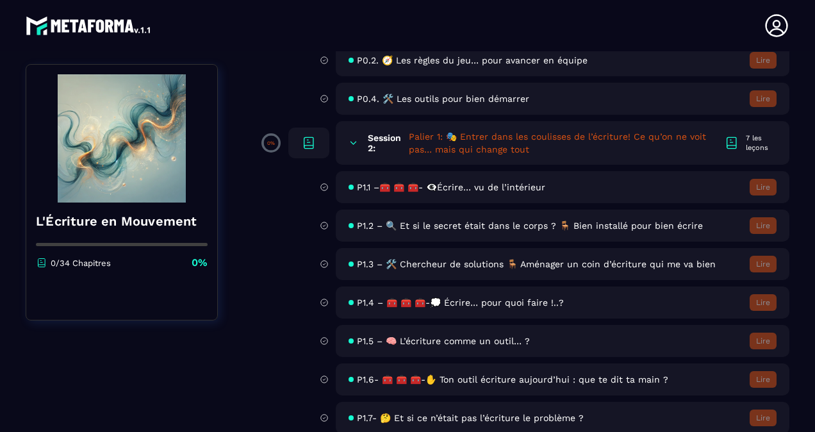
click at [465, 194] on div "P1.1 –🧰 🧰 🧰- 👁️‍🗨️Écrire… vu de l’intérieur Lire" at bounding box center [563, 187] width 454 height 32
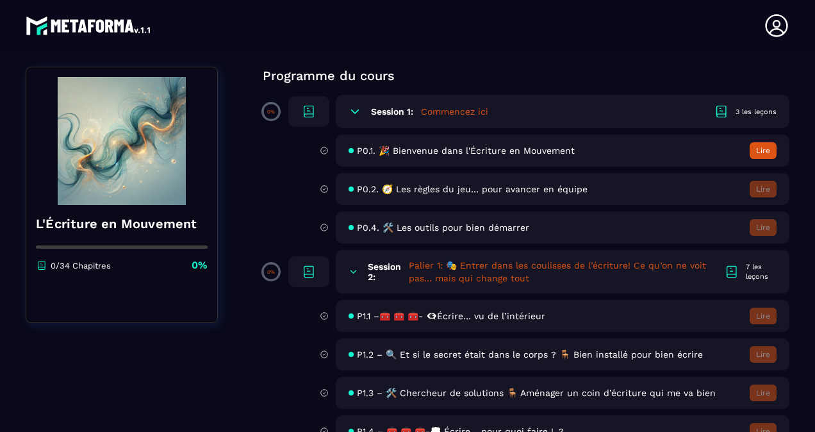
scroll to position [98, 0]
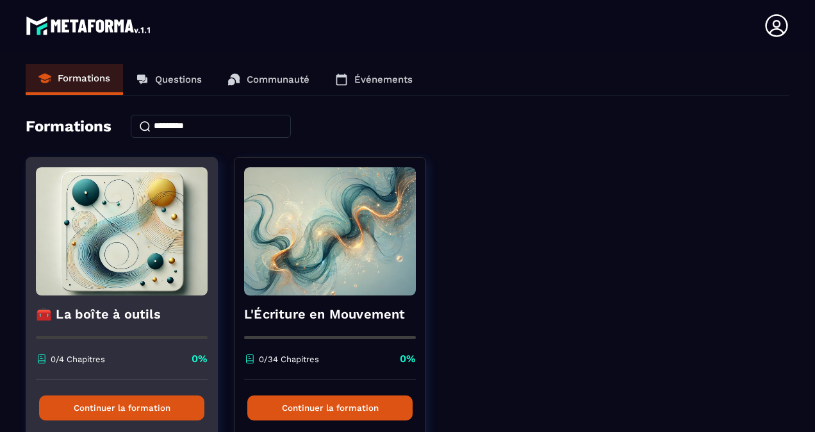
click at [99, 238] on img at bounding box center [122, 231] width 172 height 128
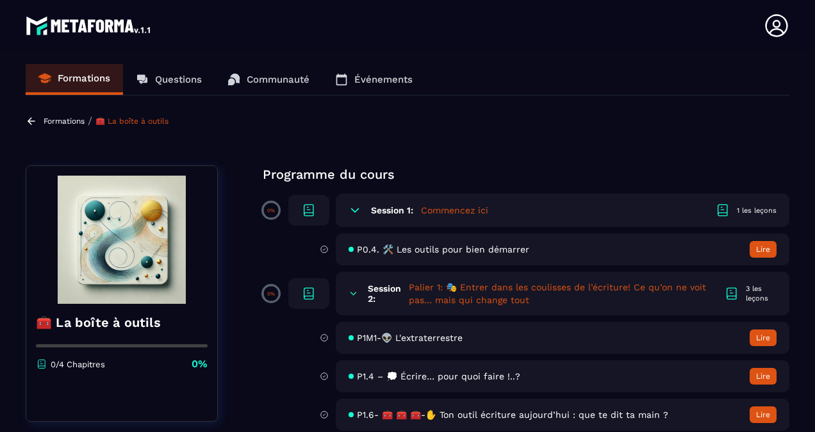
scroll to position [12, 0]
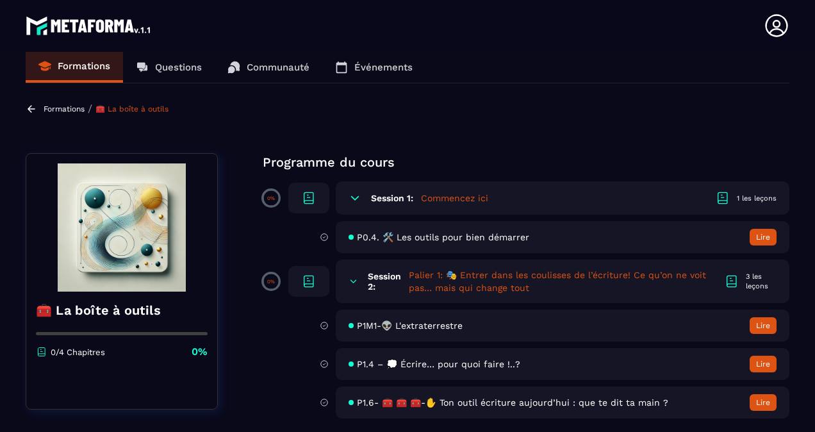
click at [424, 239] on span "P0.4. 🛠️ Les outils pour bien démarrer" at bounding box center [443, 237] width 172 height 10
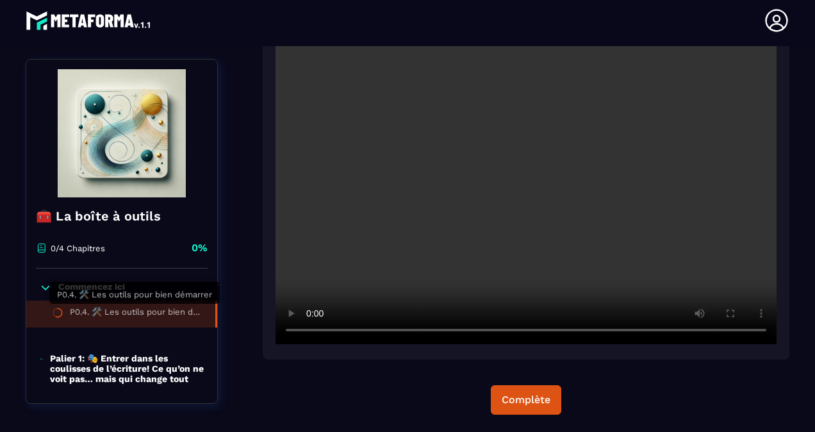
scroll to position [306, 0]
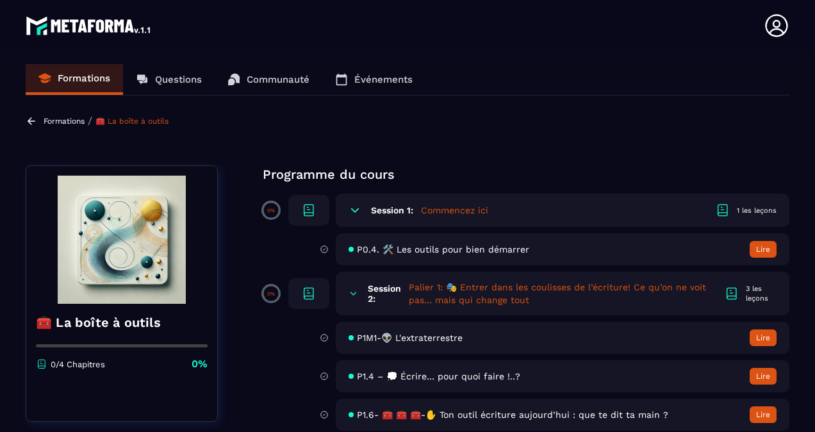
scroll to position [12, 0]
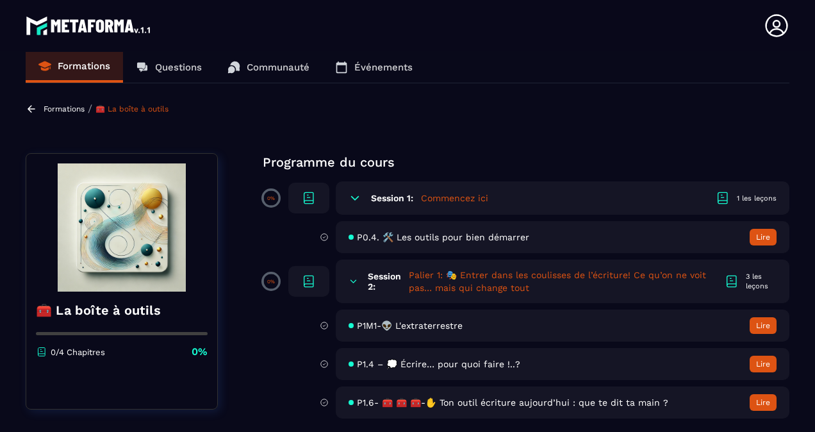
click at [399, 273] on h6 "Session 2:" at bounding box center [384, 281] width 33 height 21
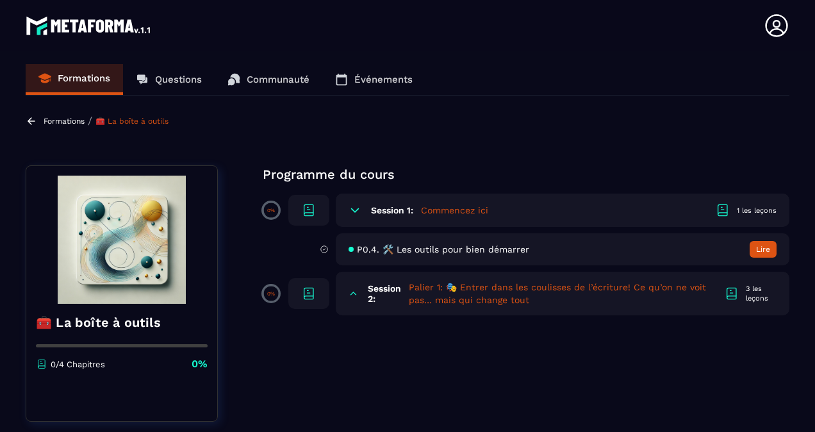
scroll to position [0, 0]
click at [364, 290] on div "Session 2: Palier 1: 🎭 Entrer dans les coulisses de l’écriture! Ce qu’on ne voi…" at bounding box center [563, 294] width 454 height 44
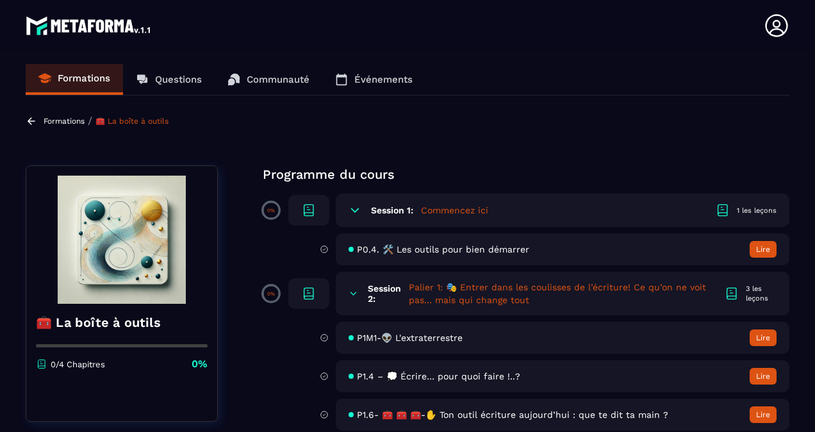
scroll to position [12, 0]
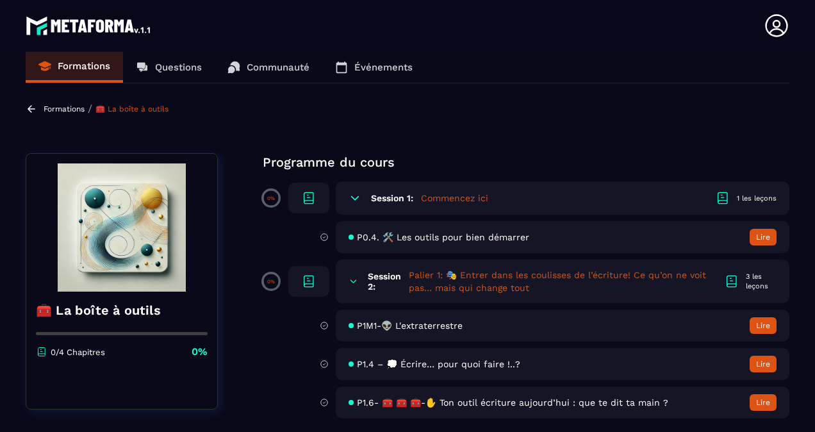
click at [403, 327] on span "P1M1-👽 L'extraterrestre" at bounding box center [410, 325] width 106 height 10
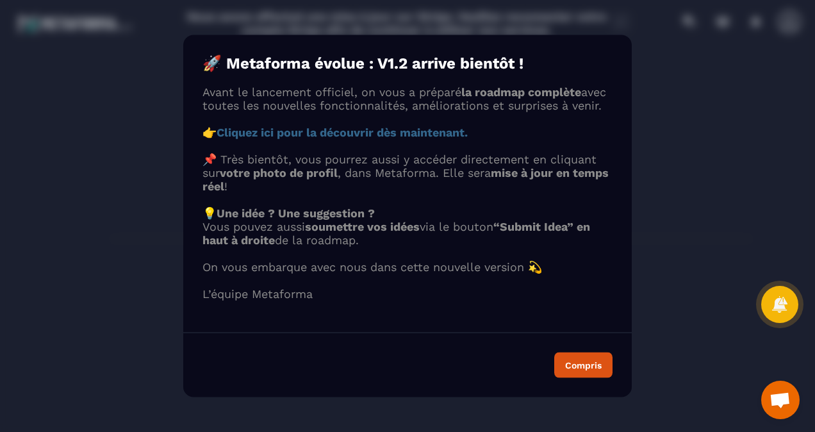
click at [579, 365] on div "Compris" at bounding box center [407, 365] width 449 height 65
click at [579, 370] on button "Compris" at bounding box center [583, 365] width 58 height 26
